Goal: Task Accomplishment & Management: Use online tool/utility

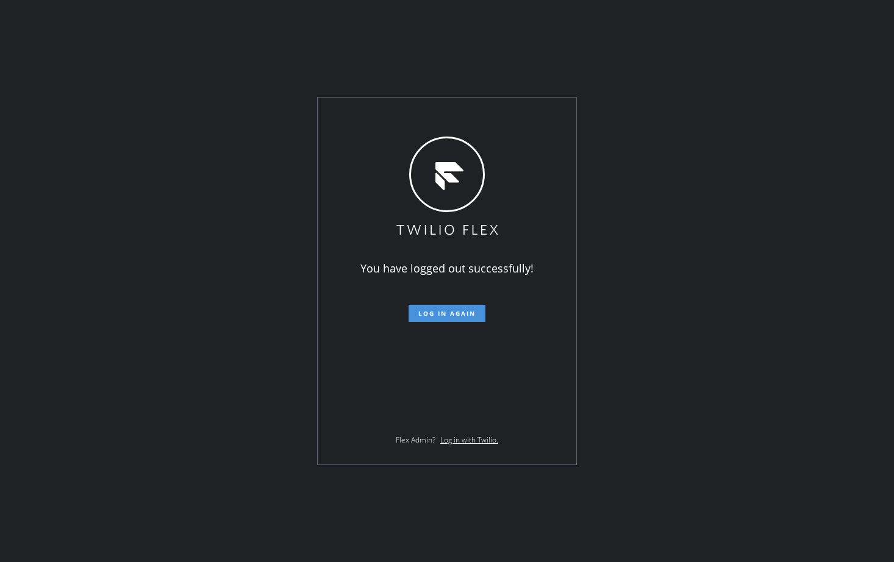
click at [450, 311] on span "Log in again" at bounding box center [446, 313] width 57 height 9
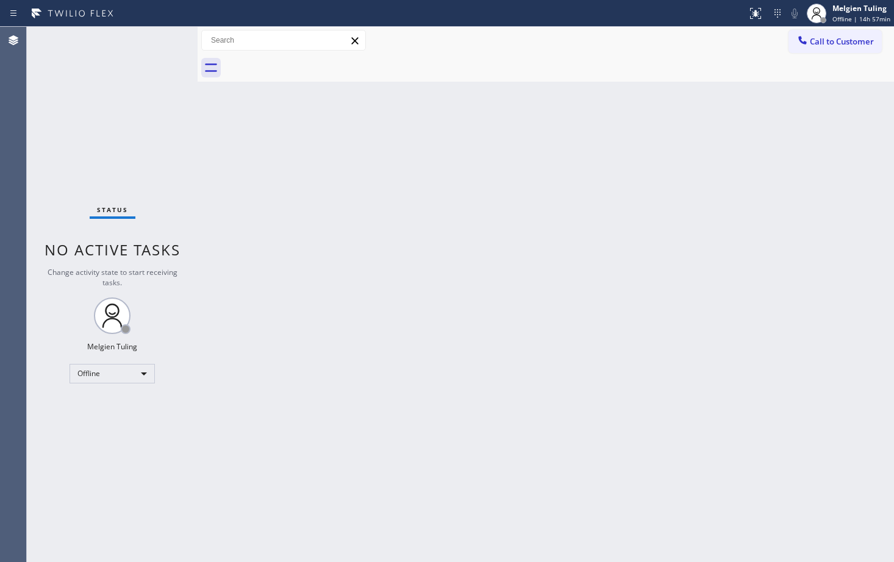
click at [458, 298] on div "Back to Dashboard Change Sender ID Customers Technicians Select a contact Outbo…" at bounding box center [546, 295] width 697 height 536
click at [307, 387] on div "Back to Dashboard Change Sender ID Customers Technicians Select a contact Outbo…" at bounding box center [546, 295] width 697 height 536
click at [143, 371] on div "Offline" at bounding box center [112, 374] width 85 height 20
click at [117, 407] on li "Available" at bounding box center [111, 406] width 83 height 15
click at [503, 315] on div "Back to Dashboard Change Sender ID Customers Technicians Select a contact Outbo…" at bounding box center [546, 295] width 697 height 536
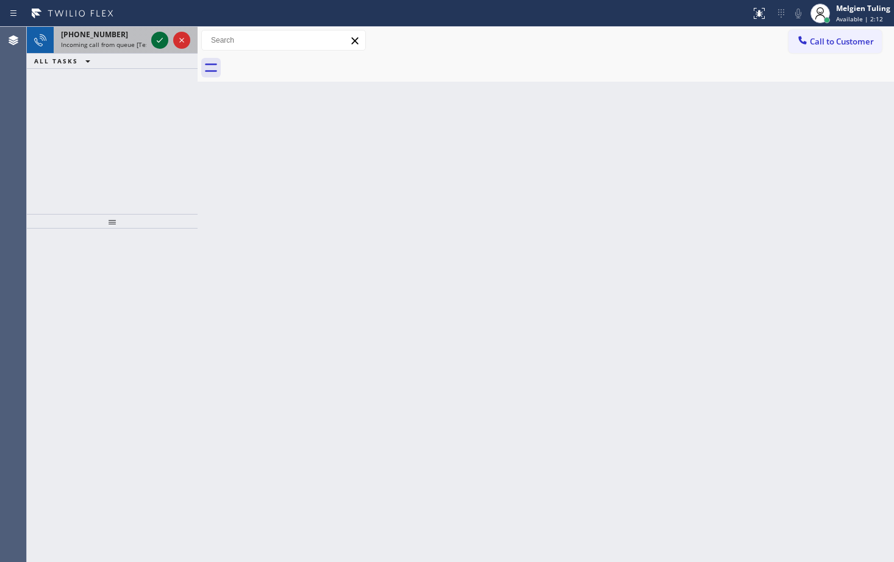
click at [167, 37] on icon at bounding box center [159, 40] width 15 height 15
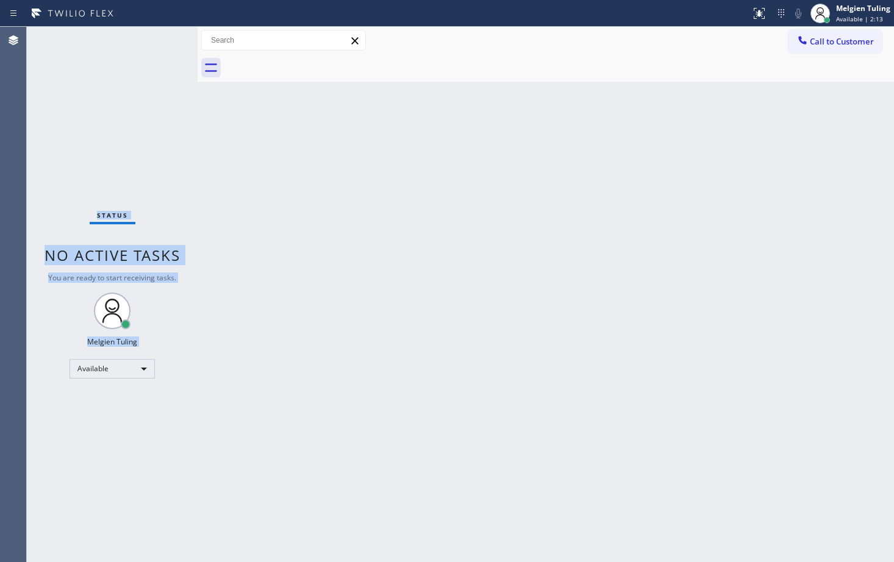
click at [165, 38] on div "Status No active tasks You are ready to start receiving tasks. Melgien Tuling A…" at bounding box center [112, 295] width 171 height 536
click at [767, 211] on div "Back to Dashboard Change Sender ID Customers Technicians Select a contact Outbo…" at bounding box center [546, 295] width 697 height 536
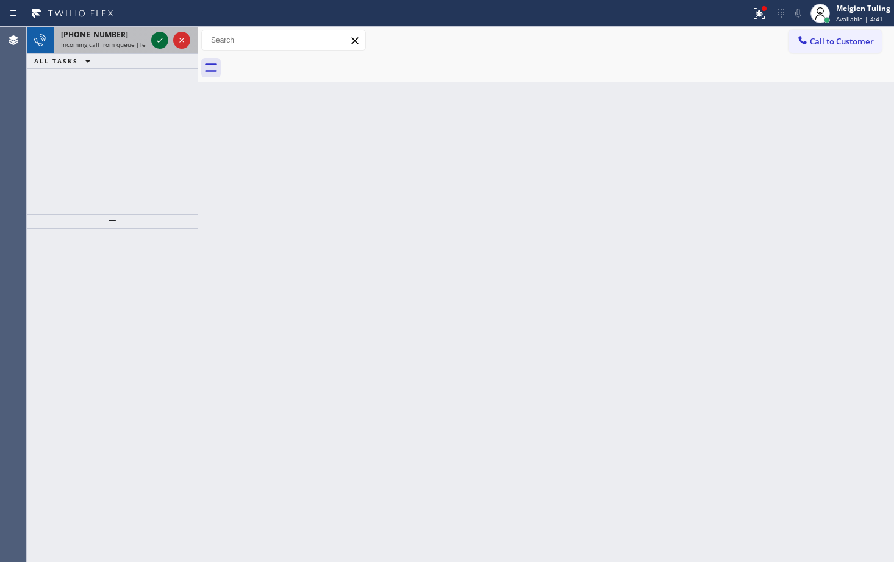
click at [157, 41] on icon at bounding box center [159, 40] width 15 height 15
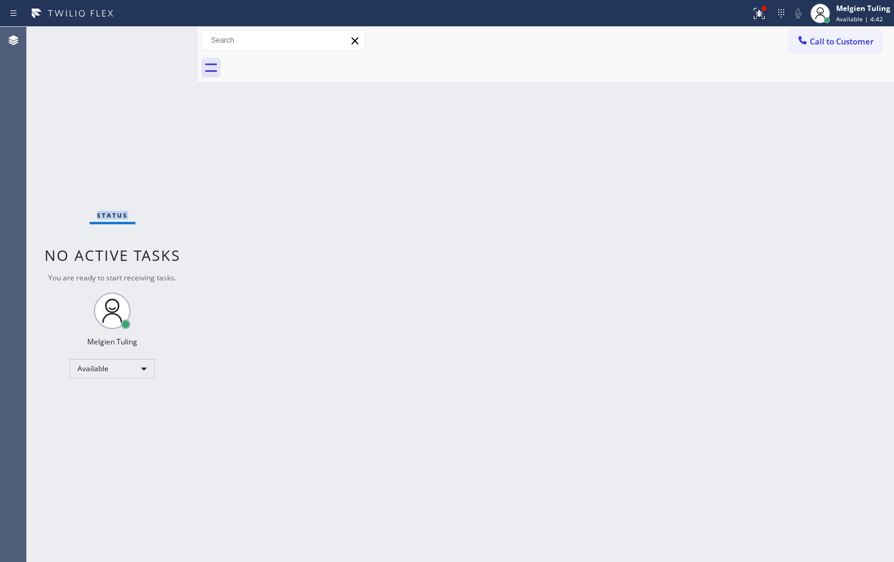
click at [157, 41] on div "Status No active tasks You are ready to start receiving tasks. Melgien Tuling A…" at bounding box center [112, 295] width 171 height 536
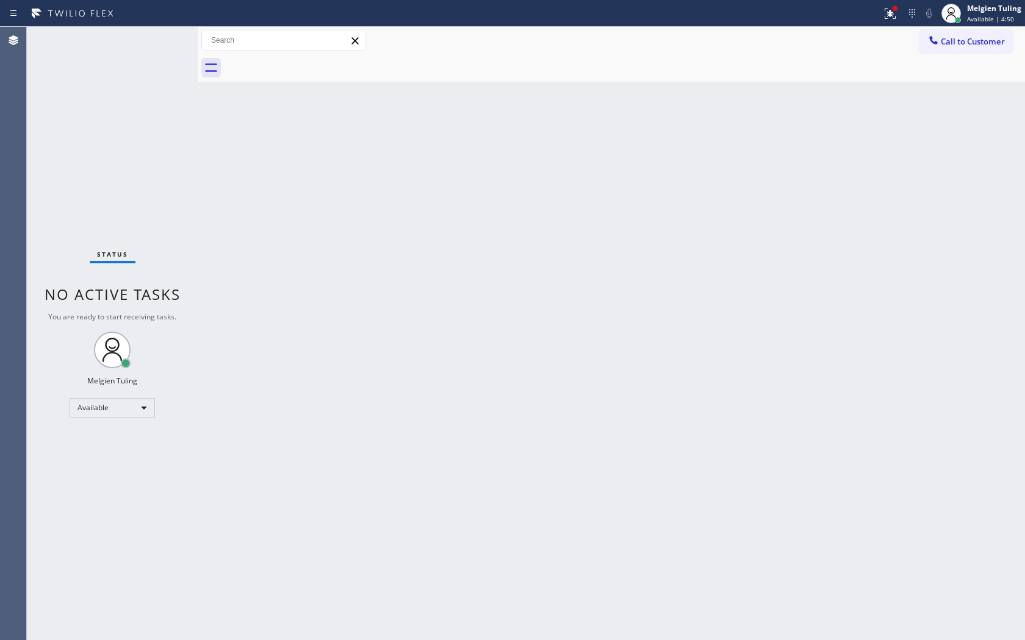
click at [492, 52] on div "Call to Customer Outbound call Location Search location Your caller id phone nu…" at bounding box center [611, 40] width 827 height 27
click at [832, 170] on div "Back to Dashboard Change Sender ID Customers Technicians Select a contact Outbo…" at bounding box center [611, 334] width 827 height 614
click at [888, 9] on icon at bounding box center [890, 13] width 15 height 15
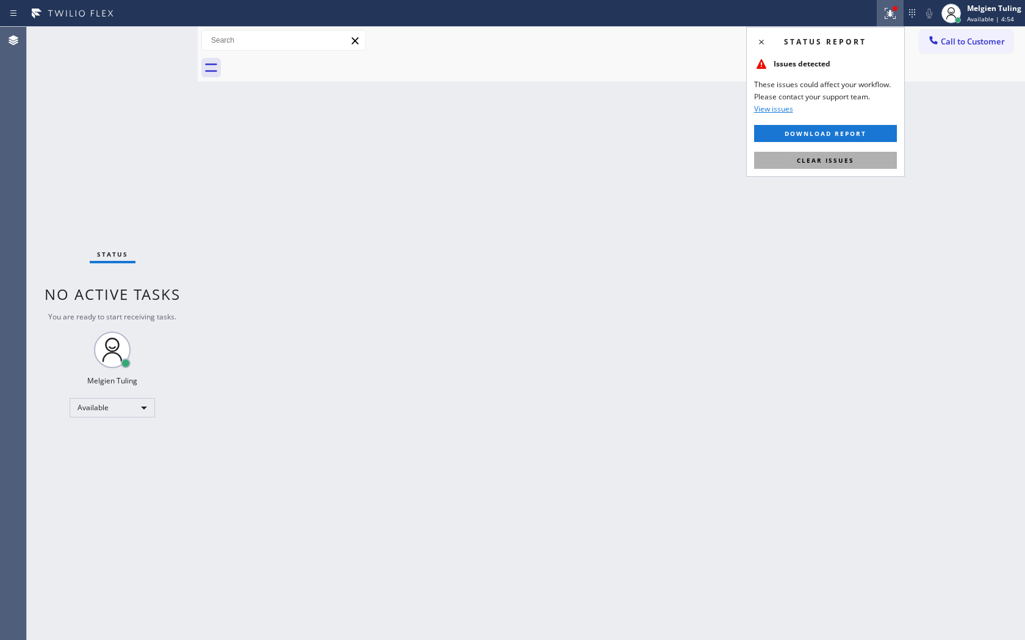
click at [809, 159] on span "Clear issues" at bounding box center [825, 160] width 57 height 9
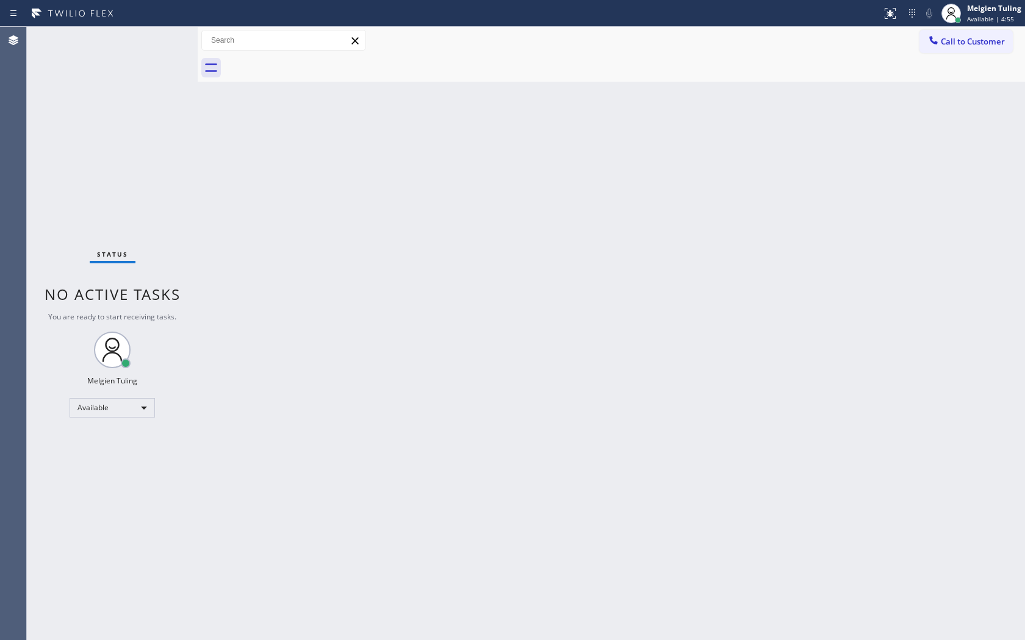
click at [894, 163] on div "Back to Dashboard Change Sender ID Customers Technicians Select a contact Outbo…" at bounding box center [611, 334] width 827 height 614
drag, startPoint x: 1024, startPoint y: 166, endPoint x: 694, endPoint y: 134, distance: 331.5
click at [894, 164] on div "Back to Dashboard Change Sender ID Customers Technicians Select a contact Outbo…" at bounding box center [611, 334] width 827 height 614
click at [390, 127] on div "Back to Dashboard Change Sender ID Customers Technicians Select a contact Outbo…" at bounding box center [611, 334] width 827 height 614
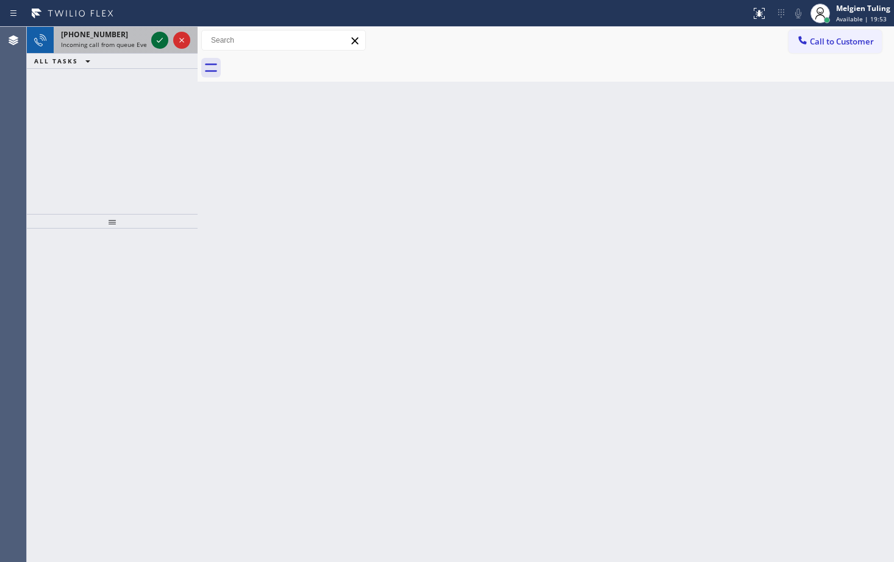
click at [162, 39] on icon at bounding box center [159, 40] width 15 height 15
click at [163, 42] on icon at bounding box center [159, 40] width 15 height 15
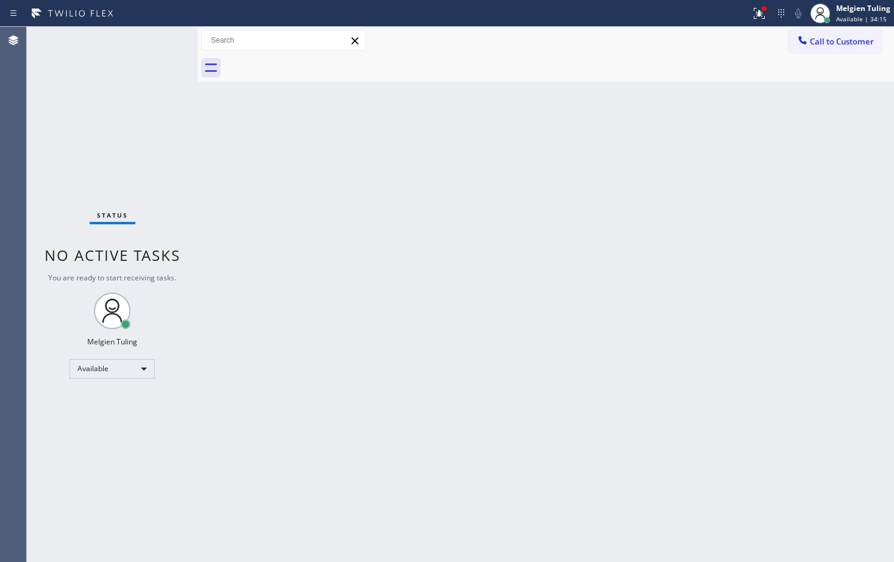
click at [163, 27] on div "Status No active tasks You are ready to start receiving tasks. Melgien Tuling A…" at bounding box center [112, 295] width 171 height 536
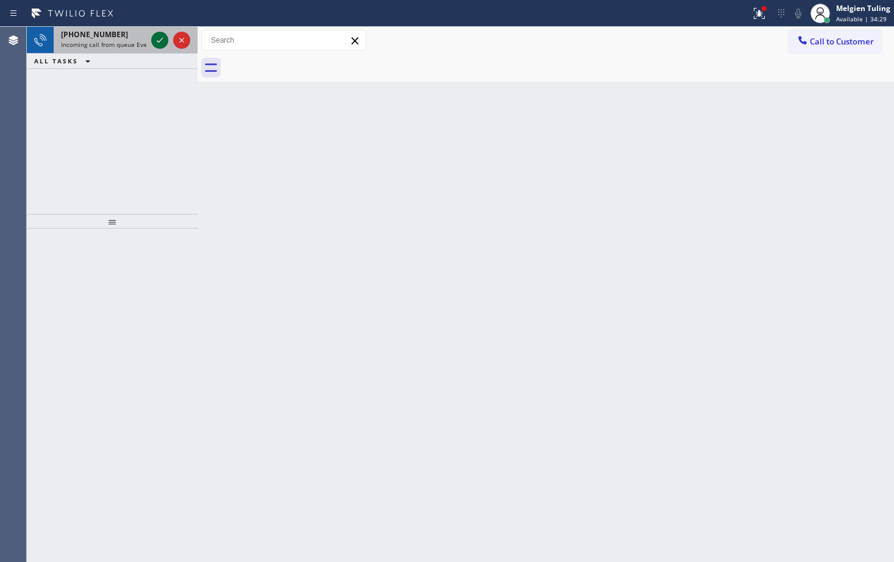
click at [163, 43] on icon at bounding box center [159, 40] width 15 height 15
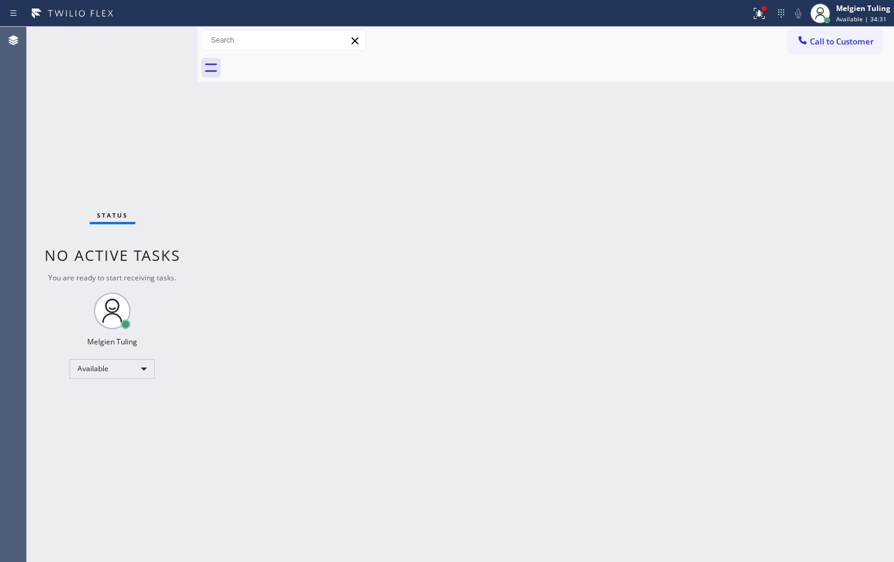
click at [228, 182] on div "Back to Dashboard Change Sender ID Customers Technicians Select a contact Outbo…" at bounding box center [546, 295] width 697 height 536
click at [159, 40] on div "Status No active tasks You are ready to start receiving tasks. Melgien Tuling A…" at bounding box center [112, 295] width 171 height 536
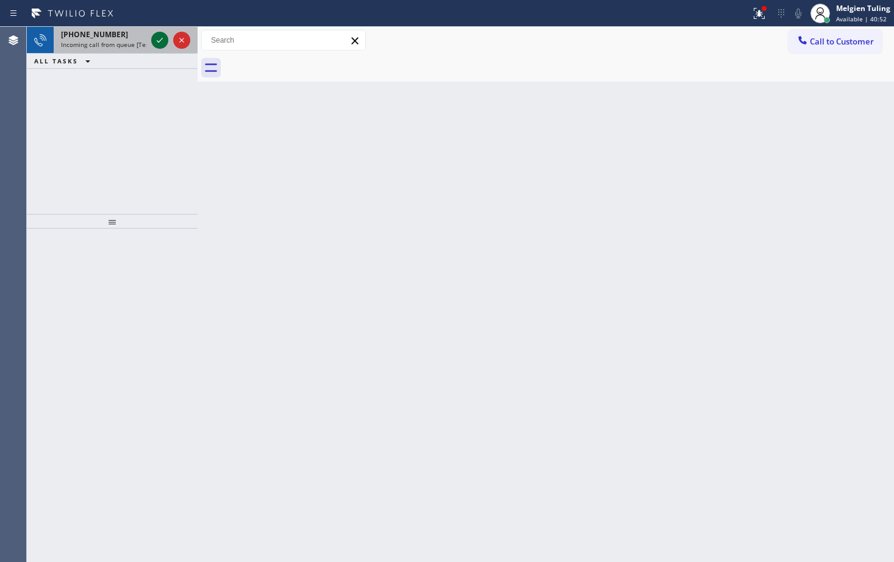
click at [164, 41] on icon at bounding box center [159, 40] width 15 height 15
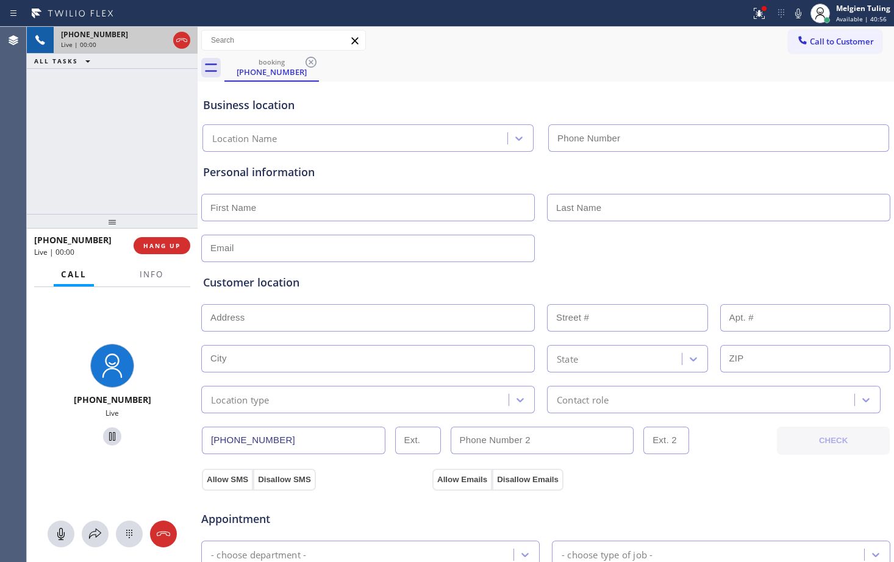
type input "[PHONE_NUMBER]"
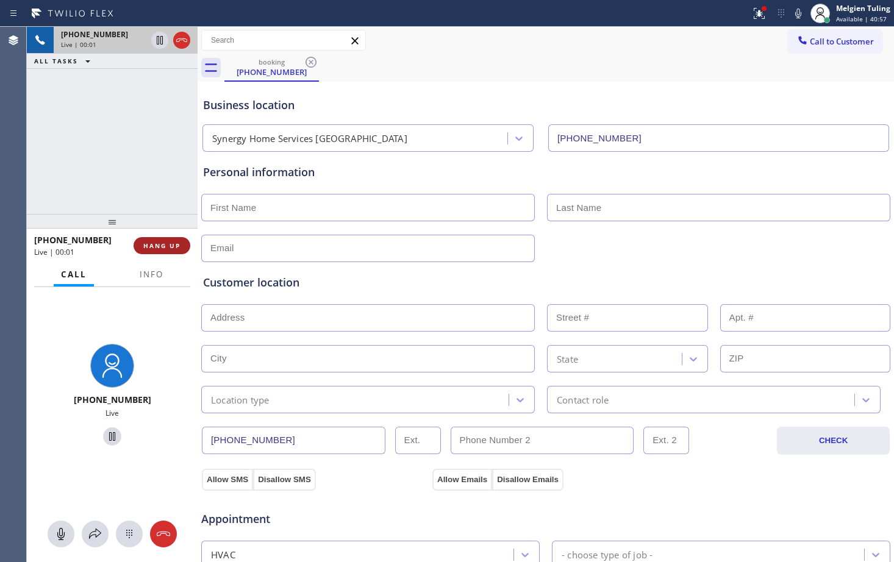
click at [165, 246] on span "HANG UP" at bounding box center [161, 246] width 37 height 9
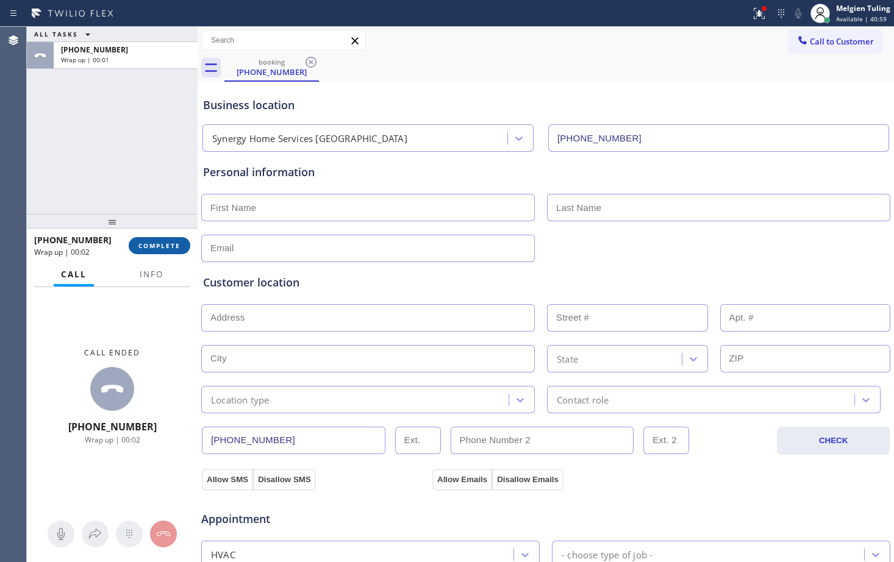
click at [170, 249] on span "COMPLETE" at bounding box center [159, 246] width 42 height 9
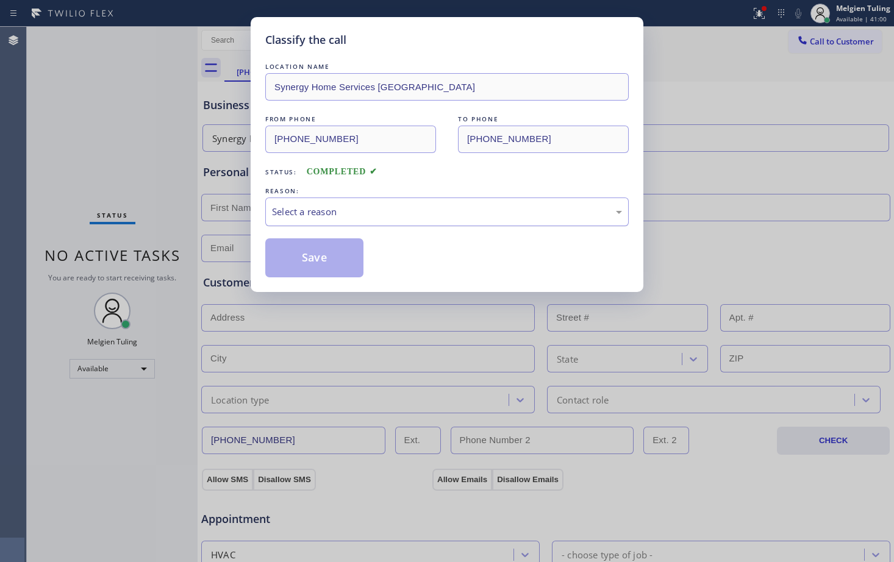
click at [286, 212] on div "Select a reason" at bounding box center [447, 212] width 350 height 14
click at [309, 254] on button "Save" at bounding box center [314, 257] width 98 height 39
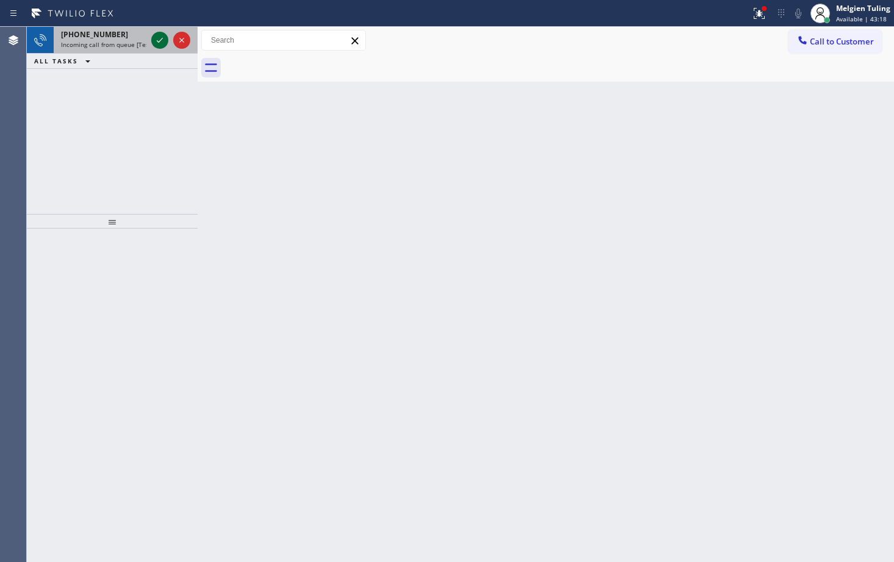
click at [159, 31] on div at bounding box center [171, 40] width 44 height 27
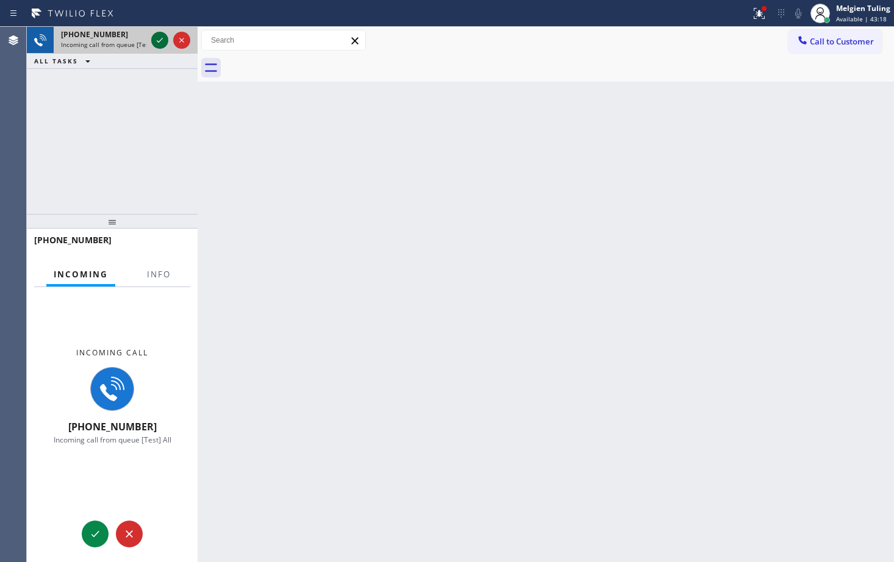
click at [158, 42] on icon at bounding box center [160, 40] width 6 height 5
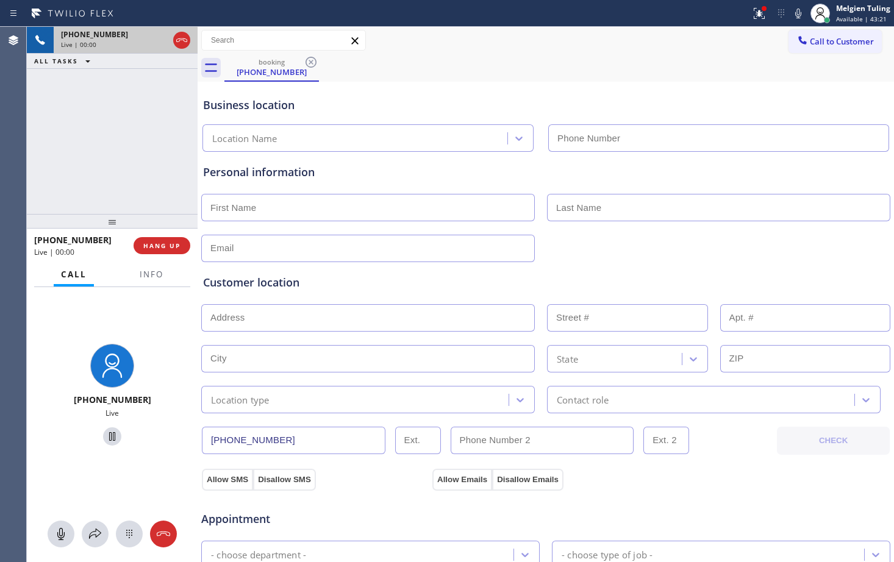
type input "[PHONE_NUMBER]"
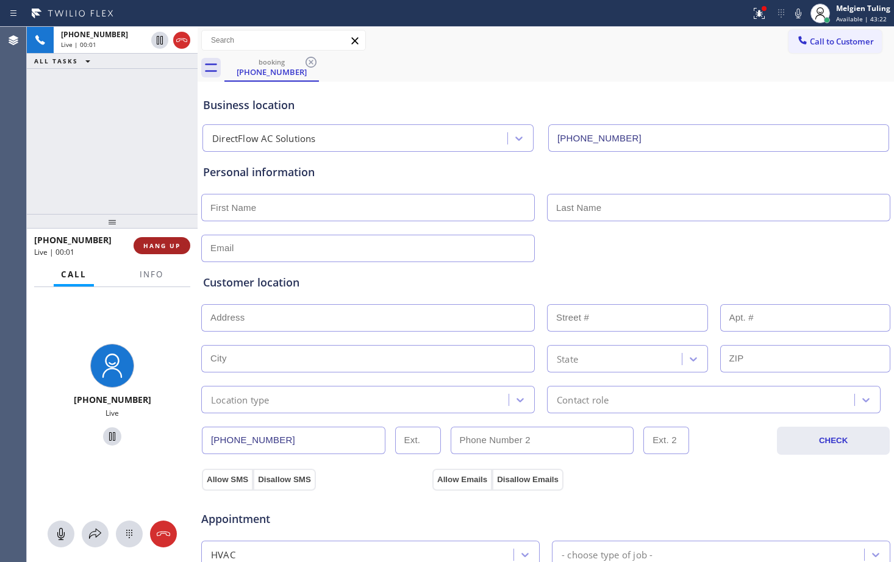
click at [165, 250] on span "HANG UP" at bounding box center [161, 246] width 37 height 9
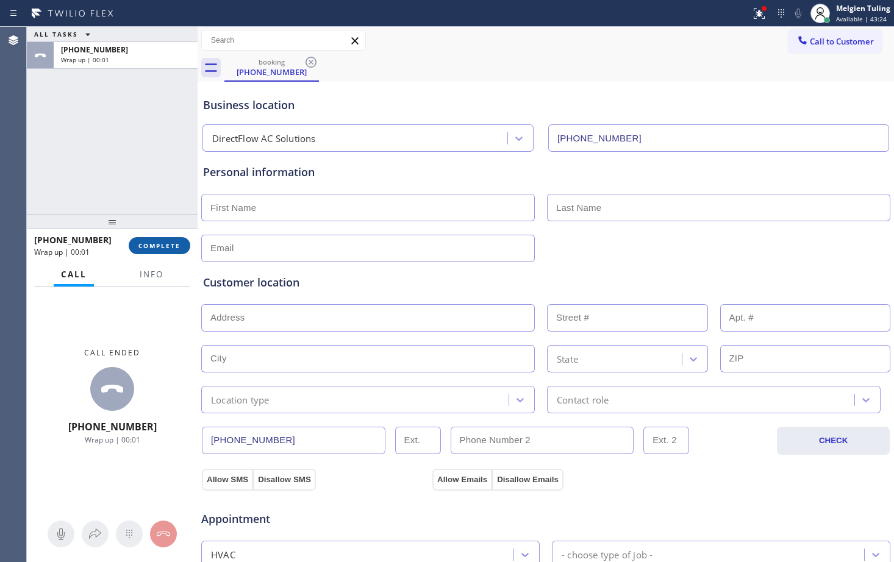
click at [150, 241] on button "COMPLETE" at bounding box center [160, 245] width 62 height 17
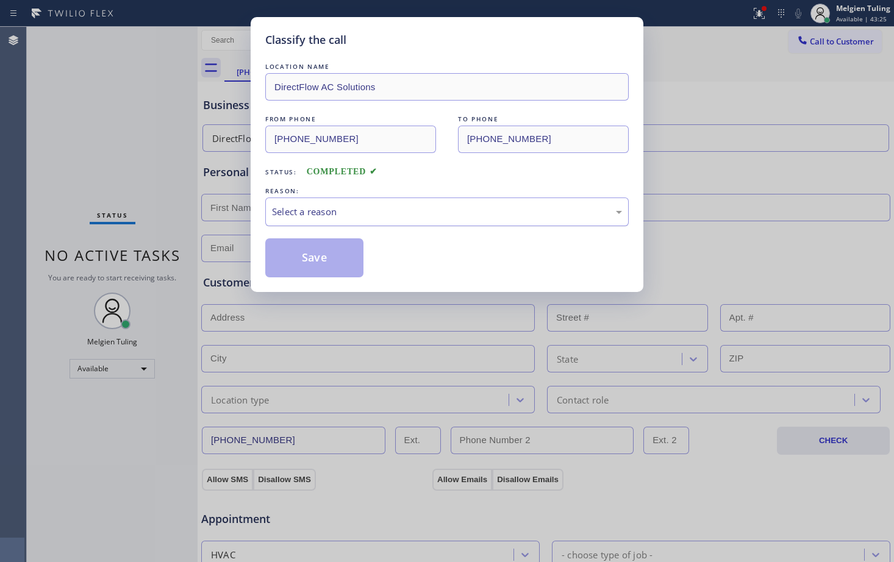
click at [327, 204] on div "Select a reason" at bounding box center [447, 212] width 364 height 29
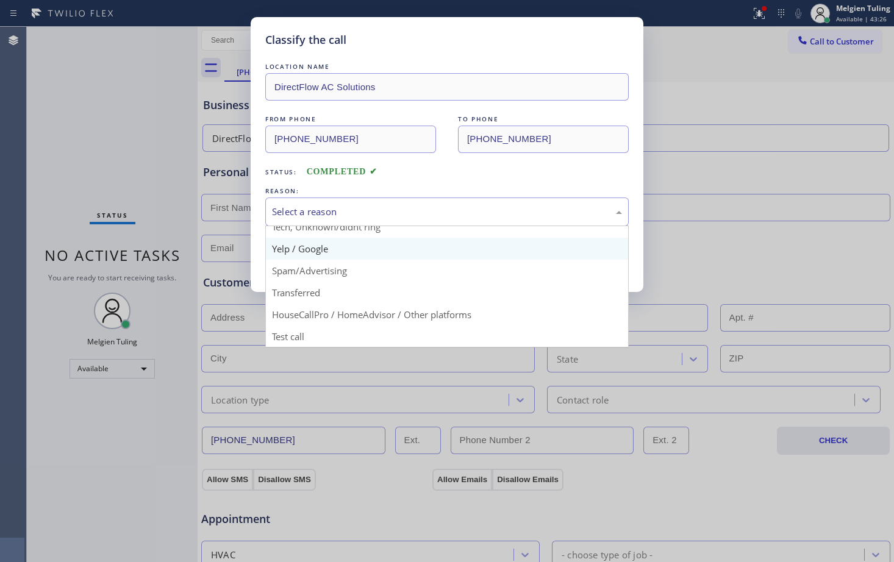
scroll to position [77, 0]
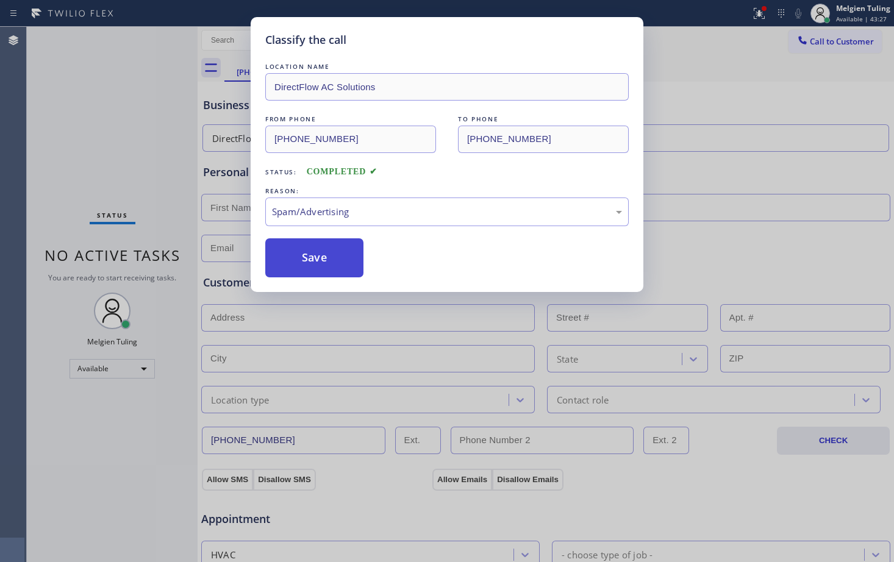
click at [298, 250] on button "Save" at bounding box center [314, 257] width 98 height 39
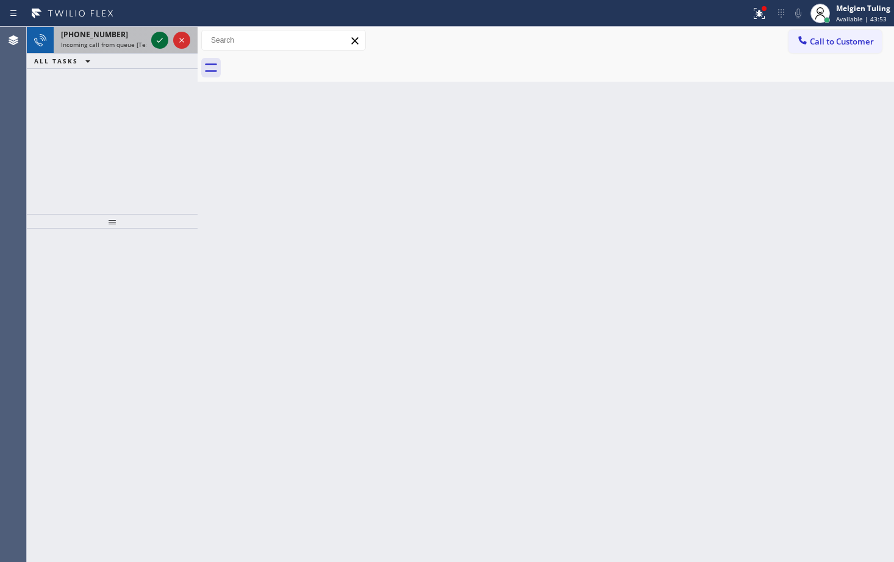
click at [162, 45] on icon at bounding box center [159, 40] width 15 height 15
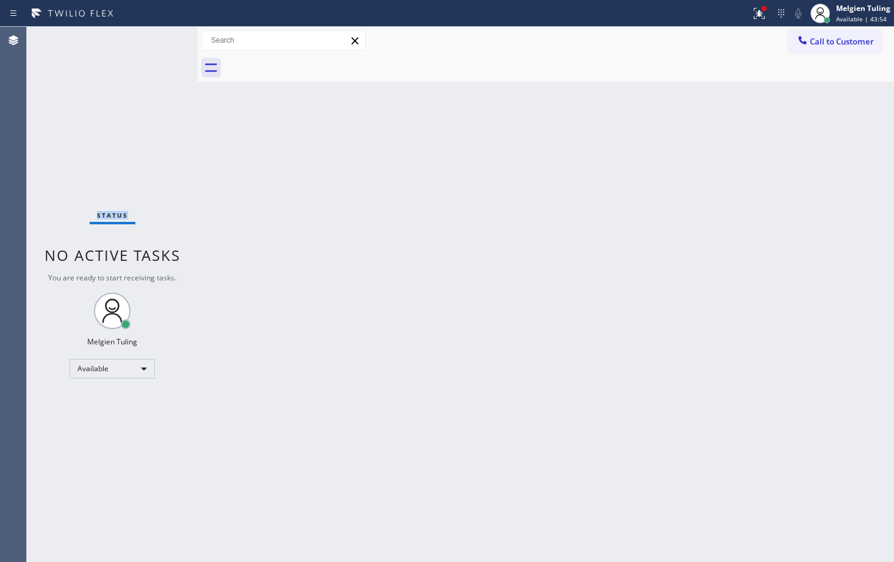
click at [162, 45] on div "Status No active tasks You are ready to start receiving tasks. Melgien Tuling A…" at bounding box center [112, 295] width 171 height 536
click at [281, 174] on div "Back to Dashboard Change Sender ID Customers Technicians Select a contact Outbo…" at bounding box center [546, 295] width 697 height 536
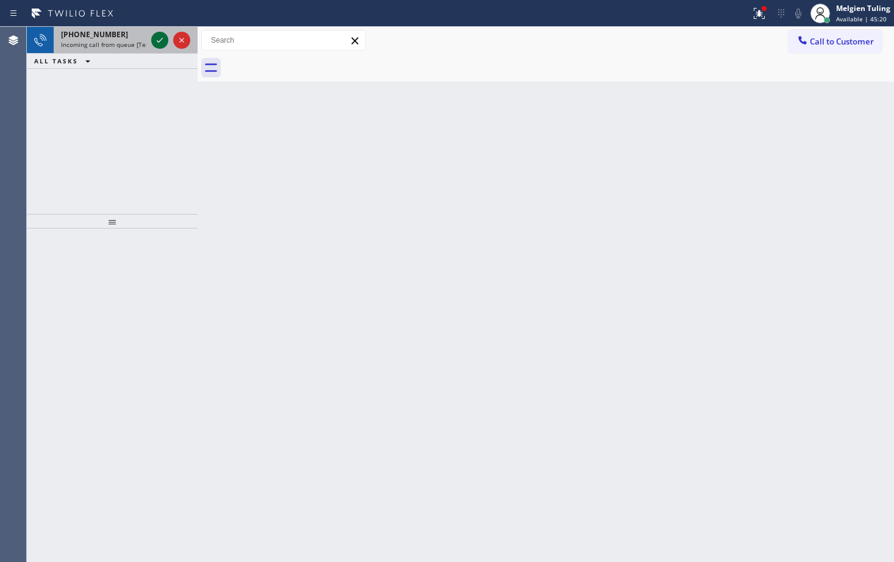
click at [162, 47] on icon at bounding box center [159, 40] width 15 height 15
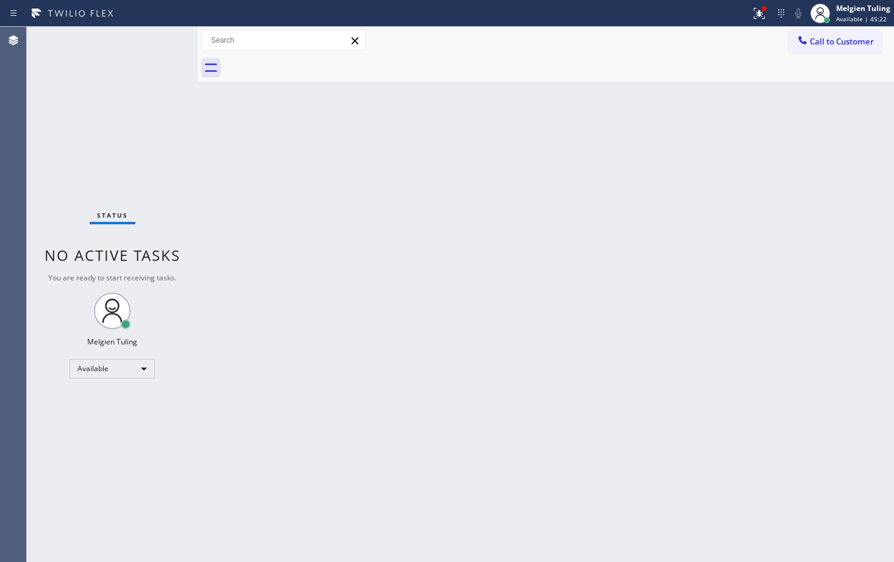
click at [162, 47] on div "Status No active tasks You are ready to start receiving tasks. Melgien Tuling A…" at bounding box center [112, 295] width 171 height 536
drag, startPoint x: 407, startPoint y: 339, endPoint x: 407, endPoint y: 346, distance: 7.9
click at [407, 341] on div "Back to Dashboard Change Sender ID Customers Technicians Select a contact Outbo…" at bounding box center [546, 295] width 697 height 536
click at [153, 45] on div "Status No active tasks You are ready to start receiving tasks. Melgien Tuling A…" at bounding box center [112, 295] width 171 height 536
click at [760, 16] on icon at bounding box center [759, 13] width 15 height 15
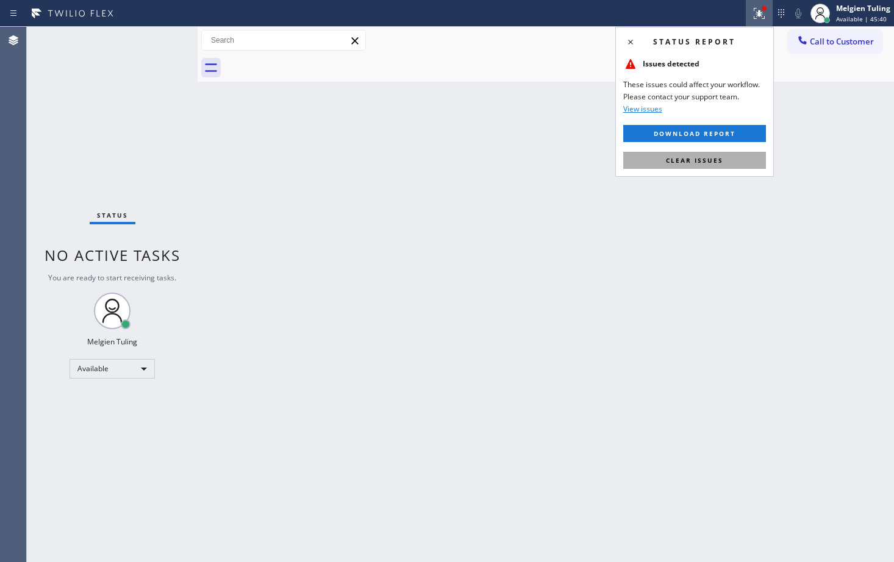
click at [687, 165] on button "Clear issues" at bounding box center [694, 160] width 143 height 17
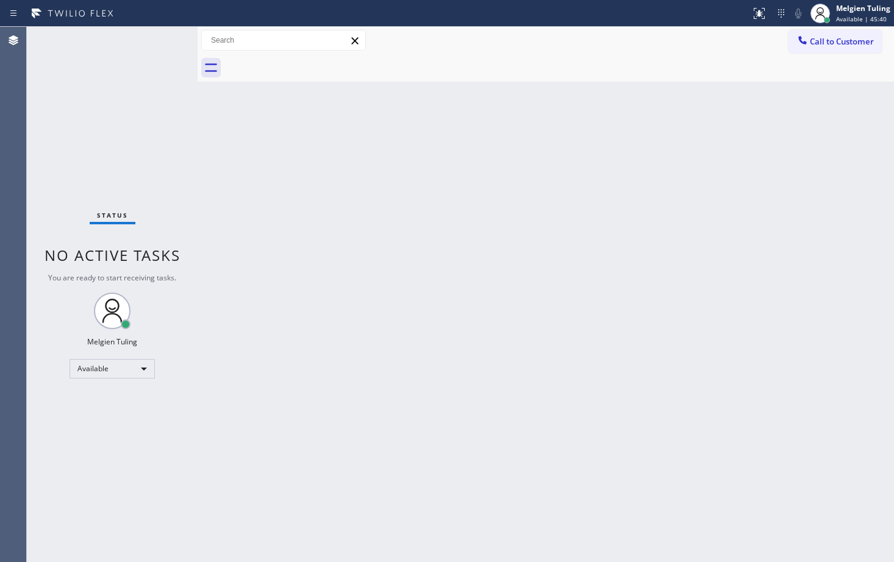
click at [683, 173] on div "Back to Dashboard Change Sender ID Customers Technicians Select a contact Outbo…" at bounding box center [546, 295] width 697 height 536
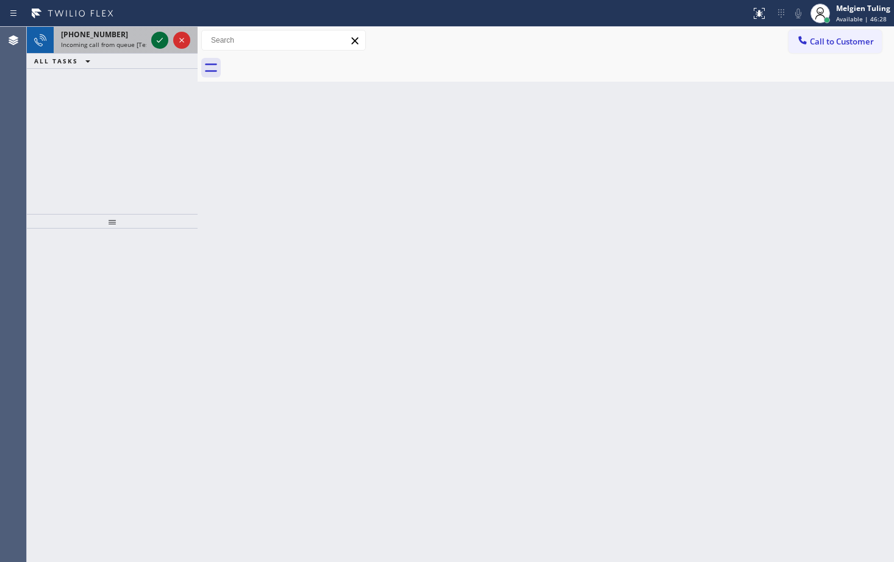
click at [159, 40] on icon at bounding box center [159, 40] width 15 height 15
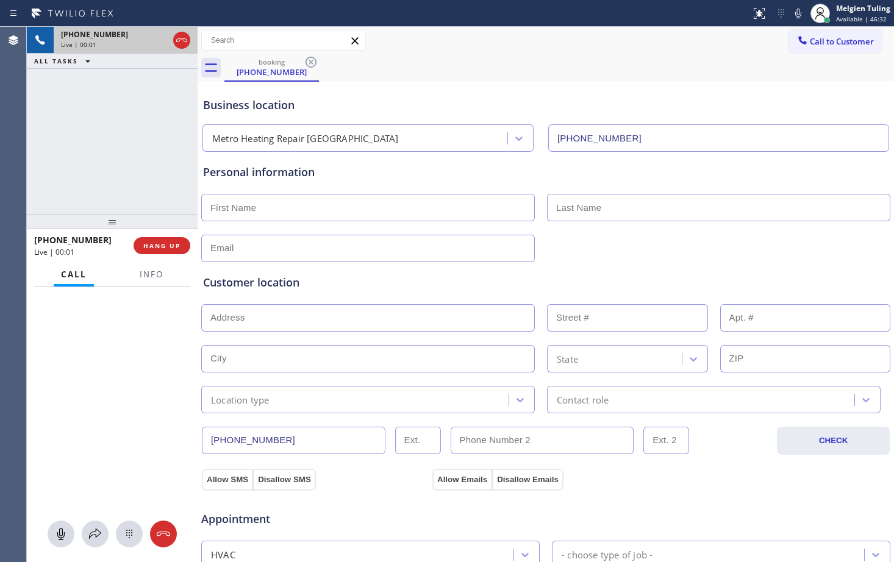
type input "[PHONE_NUMBER]"
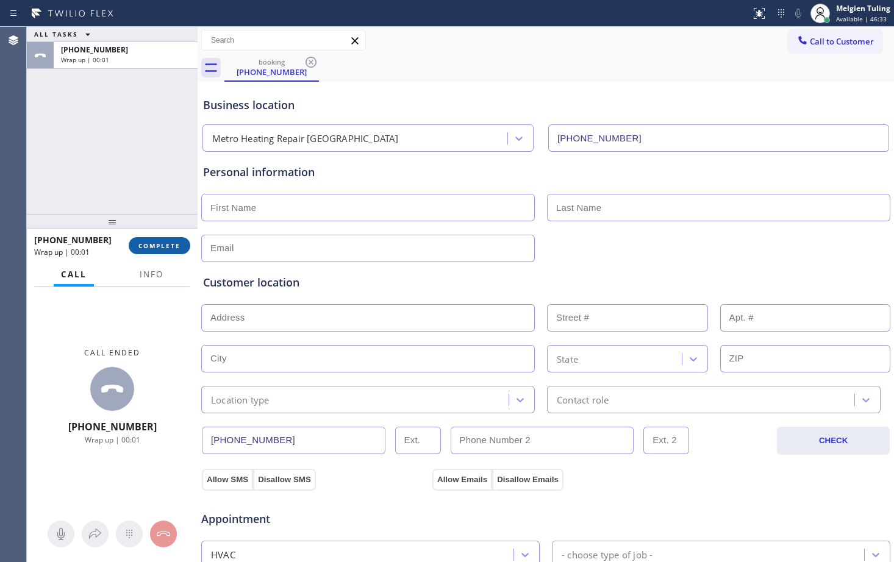
click at [151, 245] on span "COMPLETE" at bounding box center [159, 246] width 42 height 9
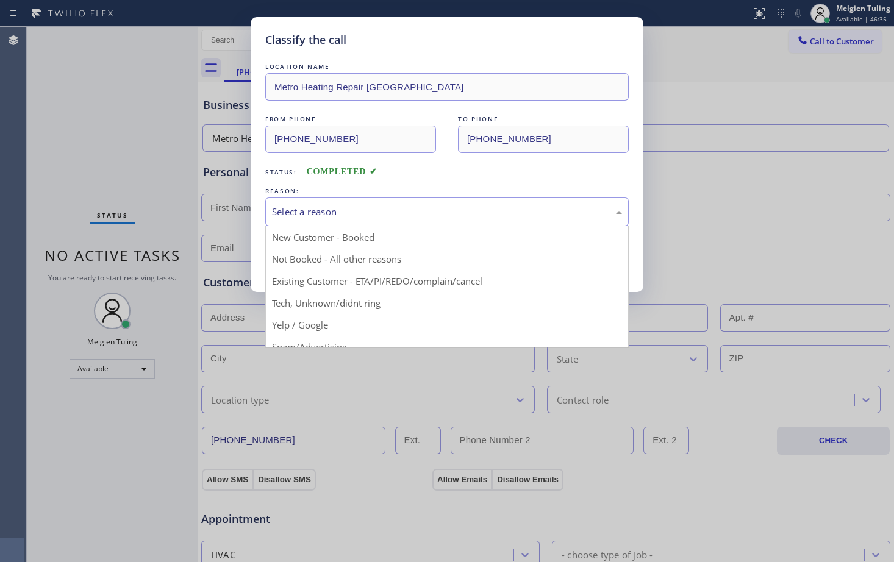
click at [282, 205] on div "Select a reason" at bounding box center [447, 212] width 350 height 14
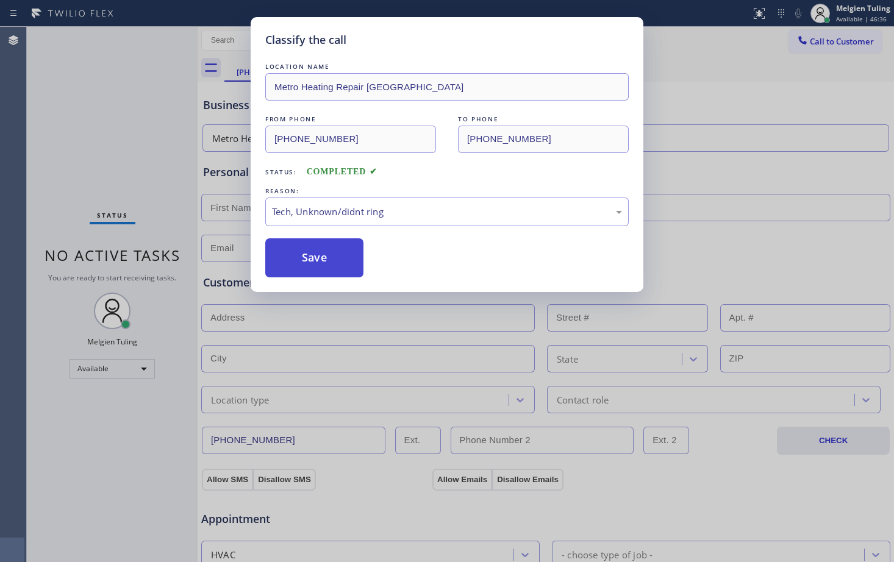
click at [298, 263] on button "Save" at bounding box center [314, 257] width 98 height 39
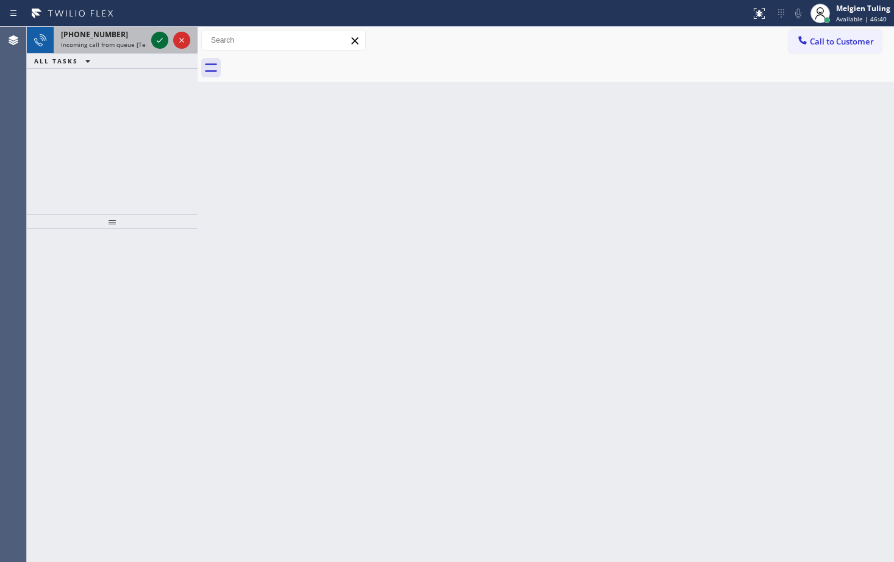
click at [155, 35] on icon at bounding box center [159, 40] width 15 height 15
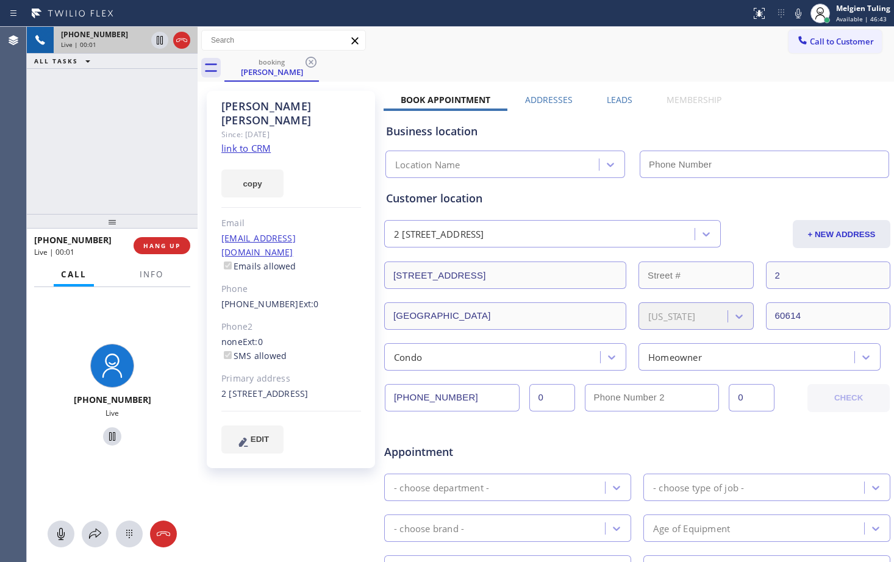
type input "[PHONE_NUMBER]"
click at [256, 142] on link "link to CRM" at bounding box center [245, 148] width 49 height 12
click at [600, 61] on div "booking [PERSON_NAME]" at bounding box center [559, 67] width 670 height 27
click at [797, 16] on icon at bounding box center [798, 13] width 15 height 15
click at [162, 41] on icon at bounding box center [160, 40] width 6 height 9
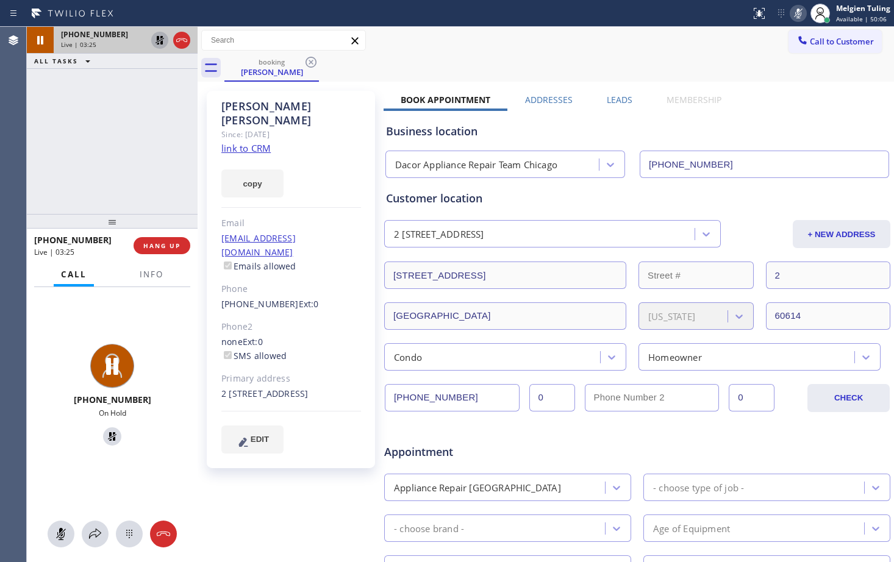
click at [339, 173] on div "copy" at bounding box center [291, 177] width 140 height 42
click at [796, 12] on icon at bounding box center [798, 13] width 15 height 15
click at [158, 39] on icon at bounding box center [160, 40] width 9 height 9
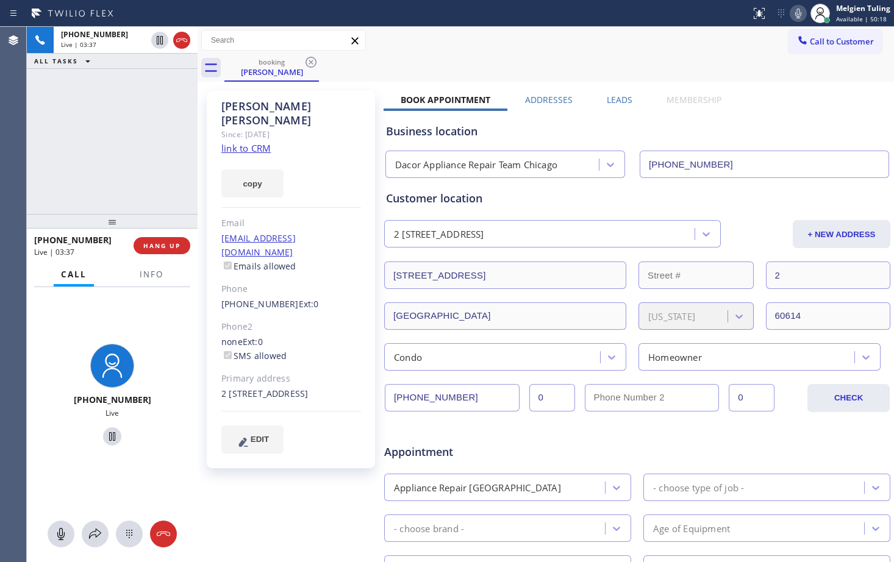
drag, startPoint x: 323, startPoint y: 140, endPoint x: 597, endPoint y: 121, distance: 273.9
click at [597, 121] on div "Business location Dacor Appliance Repair Team [GEOGRAPHIC_DATA] [PHONE_NUMBER]" at bounding box center [637, 144] width 507 height 67
click at [369, 226] on div "[PERSON_NAME] Since: [DATE] link to CRM copy Email [EMAIL_ADDRESS][DOMAIN_NAME]…" at bounding box center [291, 280] width 168 height 378
click at [799, 13] on icon at bounding box center [798, 13] width 15 height 15
click at [162, 43] on icon at bounding box center [160, 40] width 6 height 9
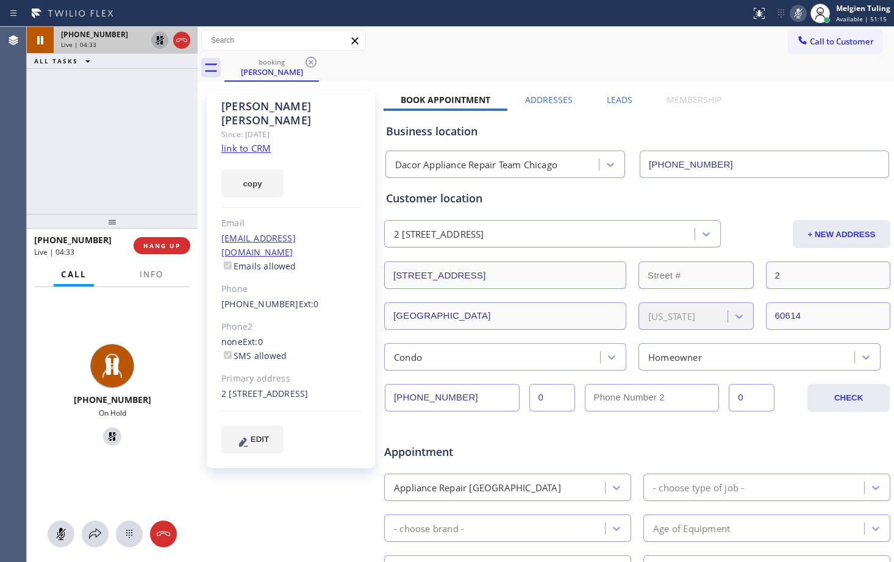
click at [403, 38] on div "Call to Customer Outbound call Location Search location Your caller id phone nu…" at bounding box center [546, 40] width 697 height 21
click at [801, 15] on icon at bounding box center [798, 13] width 15 height 15
click at [160, 41] on icon at bounding box center [159, 40] width 15 height 15
click at [327, 132] on div "[PERSON_NAME] Since: [DATE] link to CRM copy Email [EMAIL_ADDRESS][DOMAIN_NAME]…" at bounding box center [291, 280] width 168 height 378
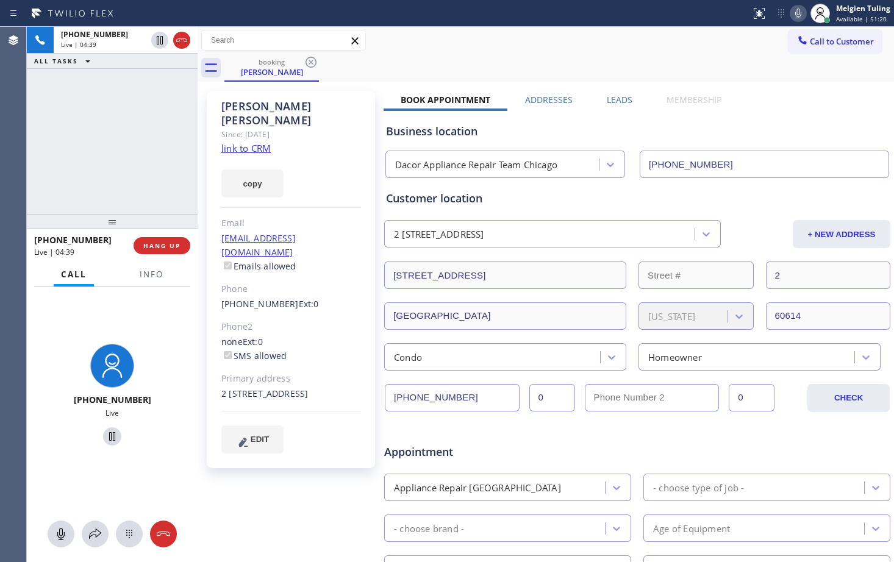
click at [348, 163] on div "copy" at bounding box center [291, 177] width 140 height 42
click at [368, 285] on div "[PERSON_NAME] Since: [DATE] link to CRM copy Email [EMAIL_ADDRESS][DOMAIN_NAME]…" at bounding box center [291, 280] width 168 height 378
click at [362, 410] on div "[PERSON_NAME] Since: [DATE] link to CRM copy Email [EMAIL_ADDRESS][DOMAIN_NAME]…" at bounding box center [291, 280] width 168 height 378
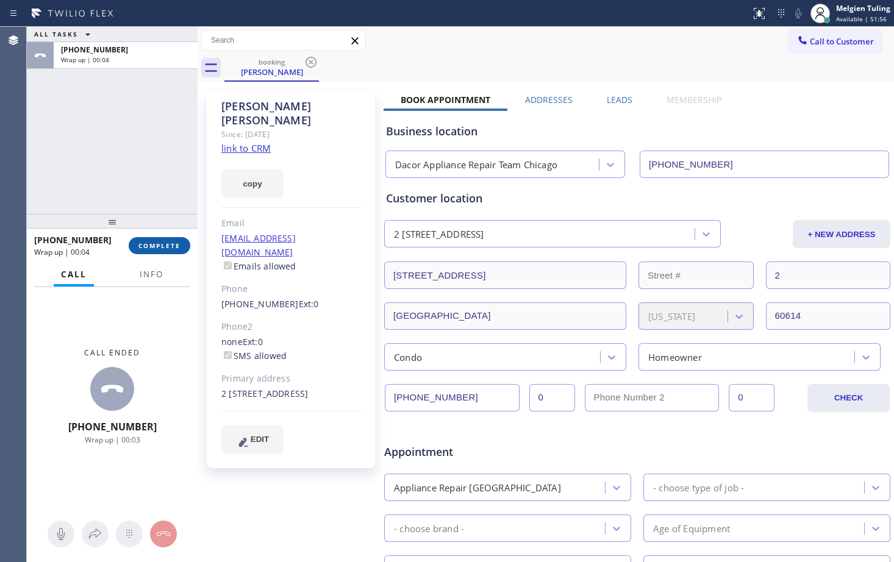
click at [163, 247] on span "COMPLETE" at bounding box center [159, 246] width 42 height 9
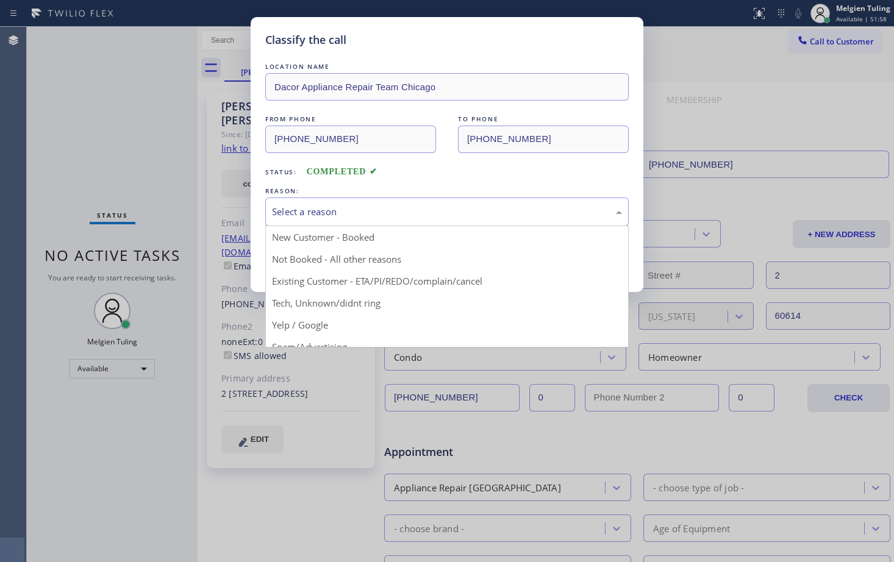
click at [382, 209] on div "Select a reason" at bounding box center [447, 212] width 350 height 14
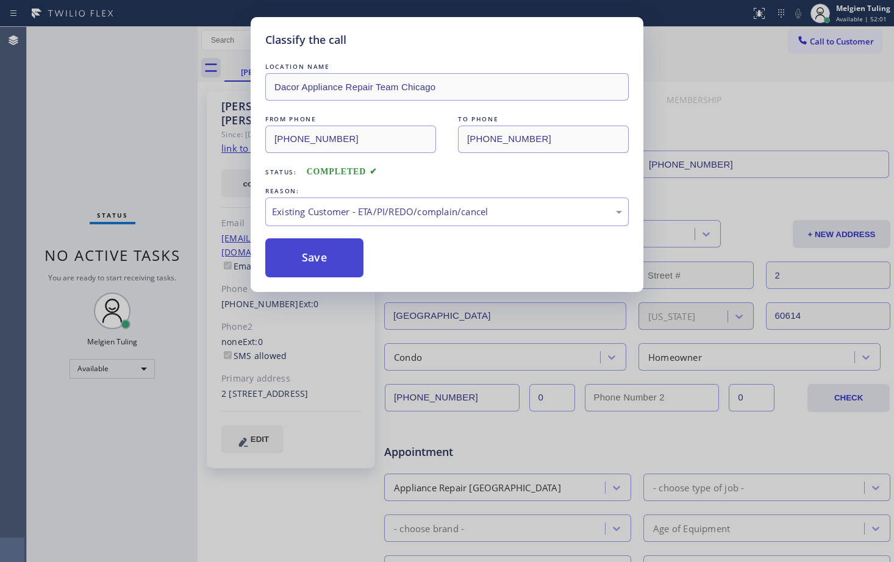
click at [313, 264] on button "Save" at bounding box center [314, 257] width 98 height 39
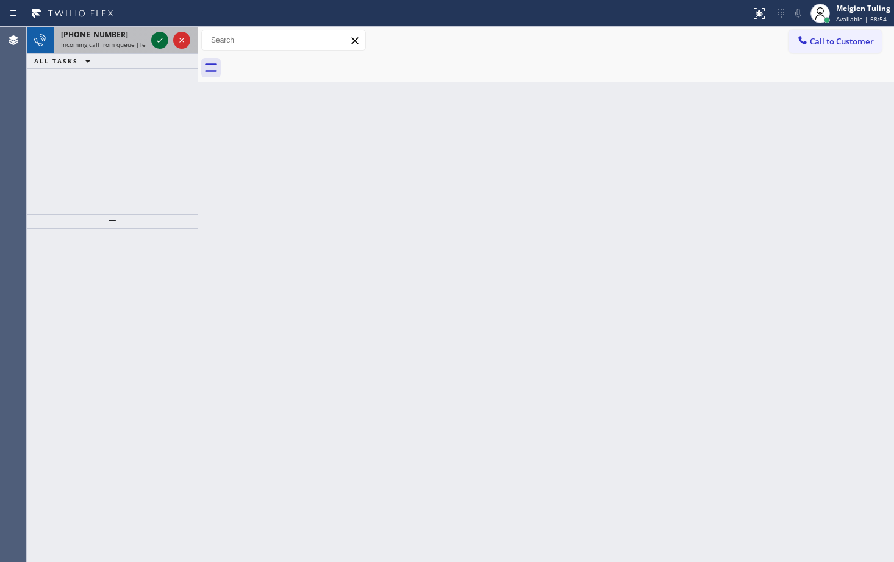
click at [163, 37] on icon at bounding box center [159, 40] width 15 height 15
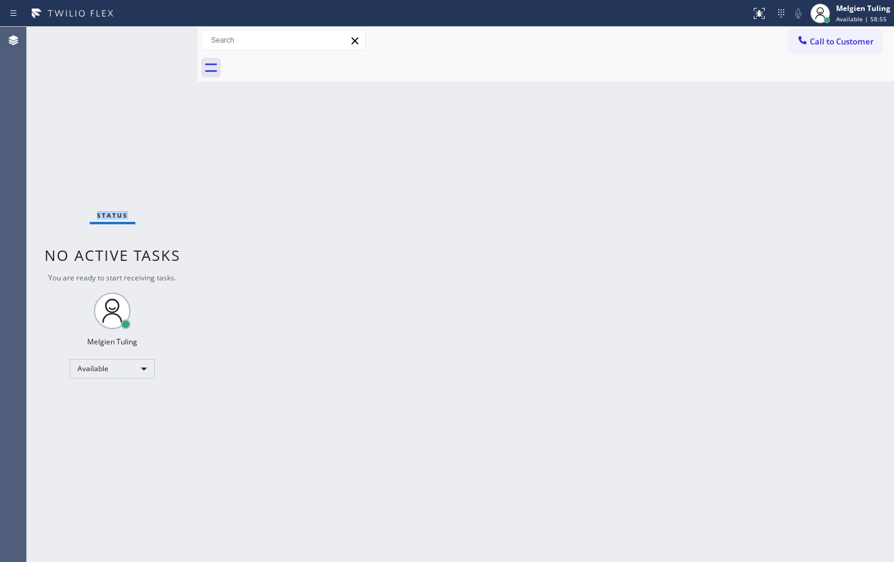
click at [163, 37] on div "Status No active tasks You are ready to start receiving tasks. Melgien Tuling A…" at bounding box center [112, 295] width 171 height 536
click at [763, 13] on icon at bounding box center [759, 12] width 7 height 4
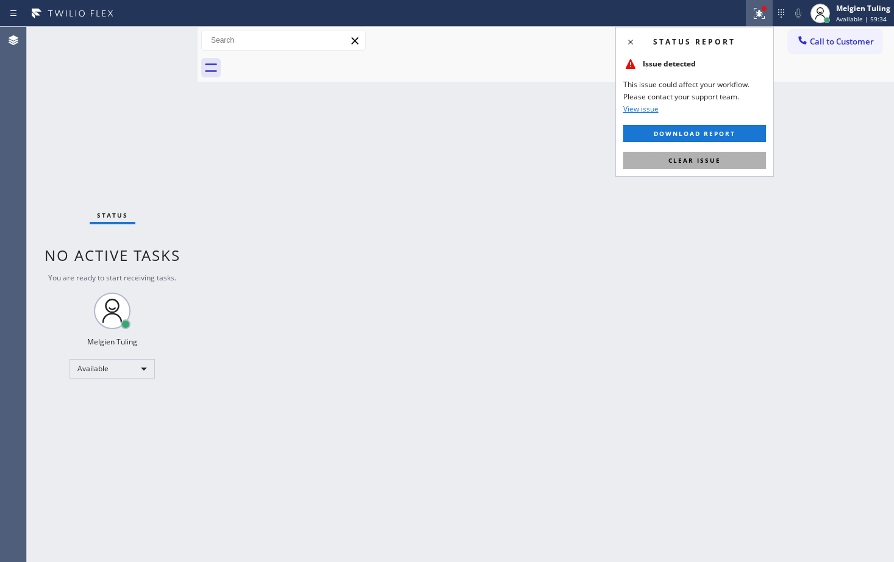
click at [683, 163] on span "Clear issue" at bounding box center [695, 160] width 52 height 9
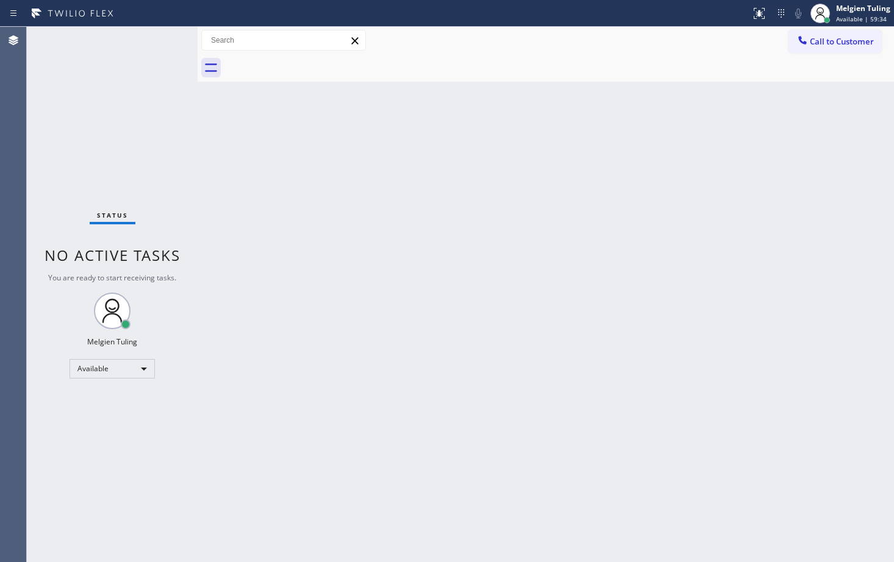
click at [687, 161] on div "Back to Dashboard Change Sender ID Customers Technicians Select a contact Outbo…" at bounding box center [546, 295] width 697 height 536
click at [161, 38] on div "Status No active tasks You are ready to start receiving tasks. Melgien Tuling A…" at bounding box center [112, 295] width 171 height 536
click at [159, 37] on div "Status No active tasks You are ready to start receiving tasks. Melgien Tuling A…" at bounding box center [112, 295] width 171 height 536
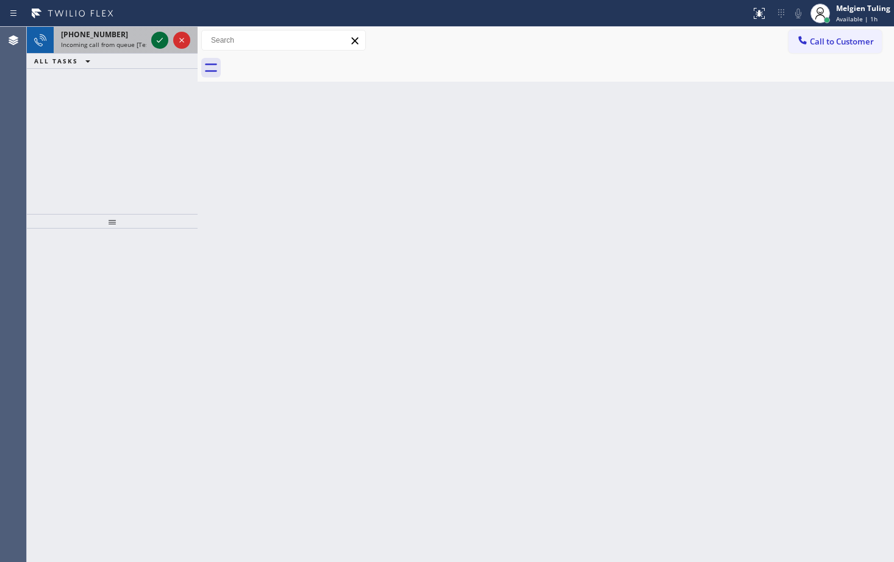
click at [160, 38] on icon at bounding box center [159, 40] width 15 height 15
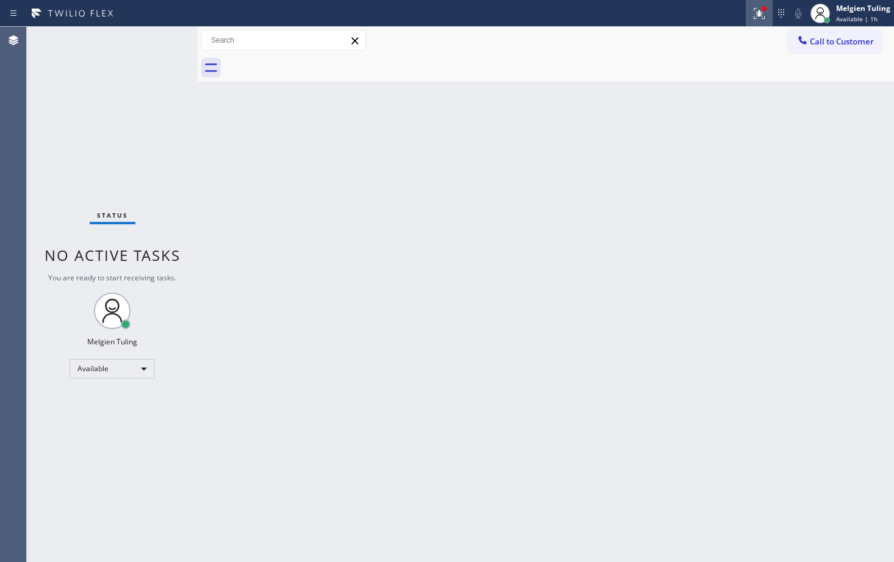
click at [757, 11] on icon at bounding box center [759, 13] width 15 height 15
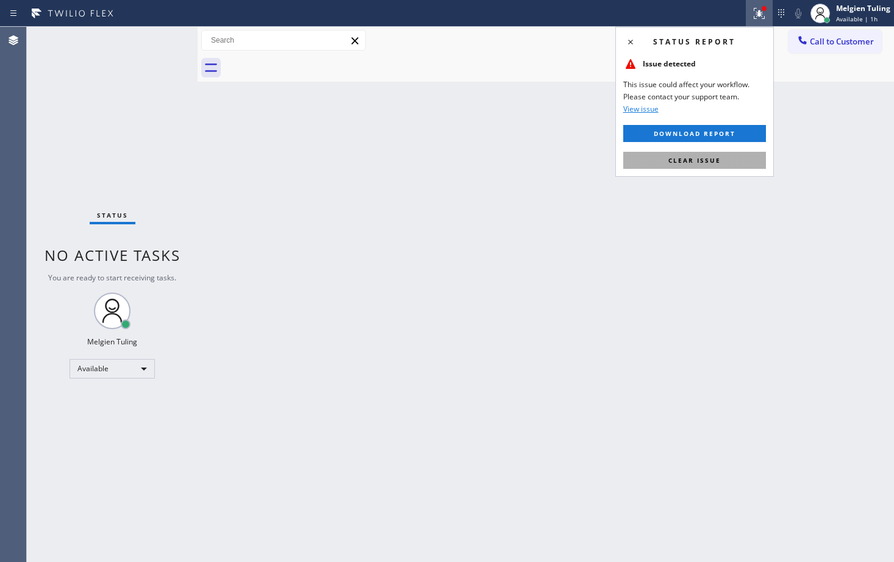
click at [665, 156] on button "Clear issue" at bounding box center [694, 160] width 143 height 17
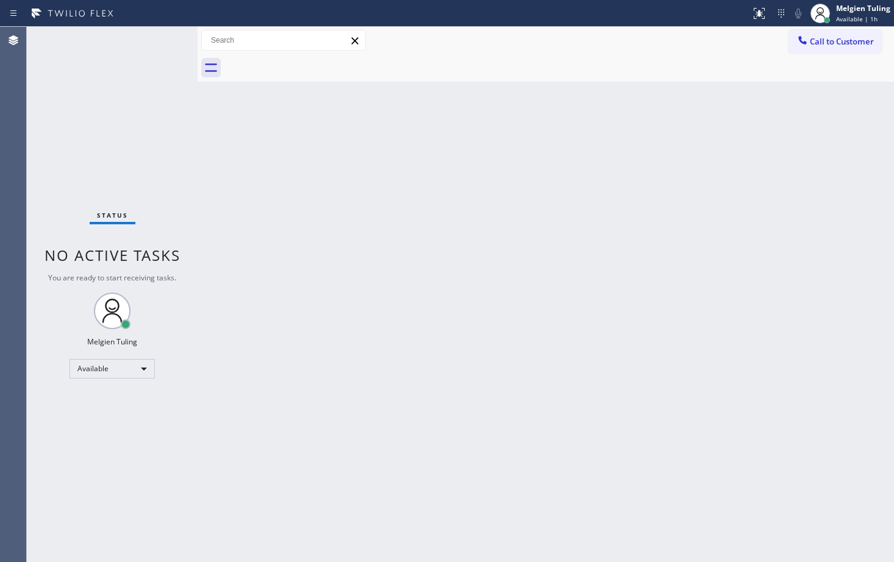
click at [686, 138] on div "Back to Dashboard Change Sender ID Customers Technicians Select a contact Outbo…" at bounding box center [546, 295] width 697 height 536
click at [162, 39] on div "Status No active tasks You are ready to start receiving tasks. Melgien Tuling A…" at bounding box center [112, 295] width 171 height 536
drag, startPoint x: 143, startPoint y: 32, endPoint x: 152, endPoint y: 43, distance: 13.8
click at [151, 43] on div "Status No active tasks You are ready to start receiving tasks. Melgien Tuling A…" at bounding box center [112, 295] width 171 height 536
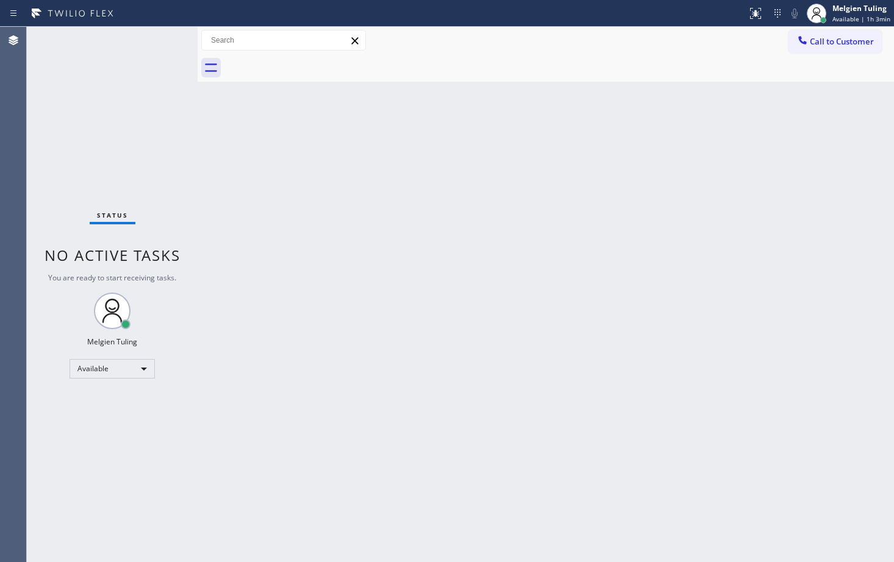
click at [152, 43] on div "Status No active tasks You are ready to start receiving tasks. Melgien Tuling A…" at bounding box center [112, 295] width 171 height 536
click at [157, 40] on div "Status No active tasks You are ready to start receiving tasks. Melgien Tuling A…" at bounding box center [112, 295] width 171 height 536
click at [157, 43] on div "Status No active tasks You are ready to start receiving tasks. Melgien Tuling A…" at bounding box center [112, 295] width 171 height 536
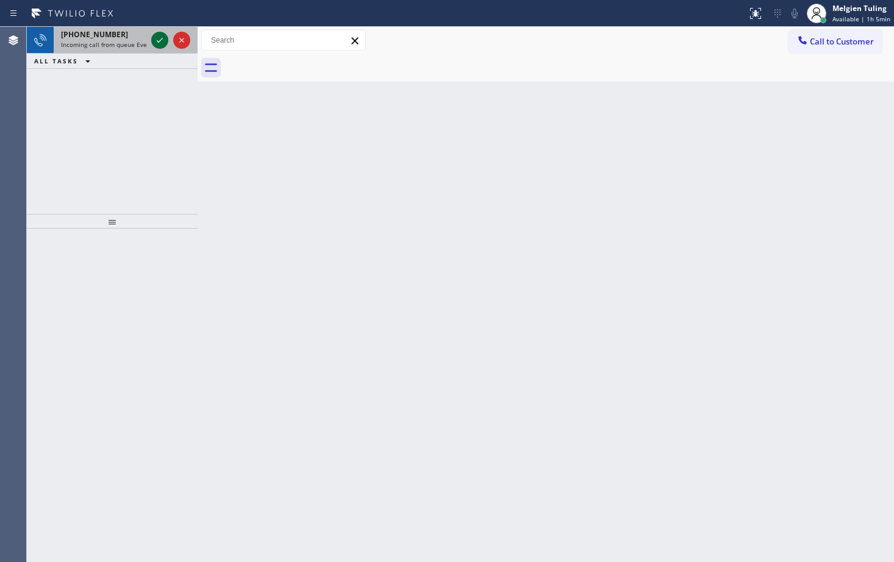
click at [161, 42] on icon at bounding box center [159, 40] width 15 height 15
click at [159, 40] on icon at bounding box center [159, 40] width 15 height 15
click at [160, 43] on icon at bounding box center [159, 40] width 15 height 15
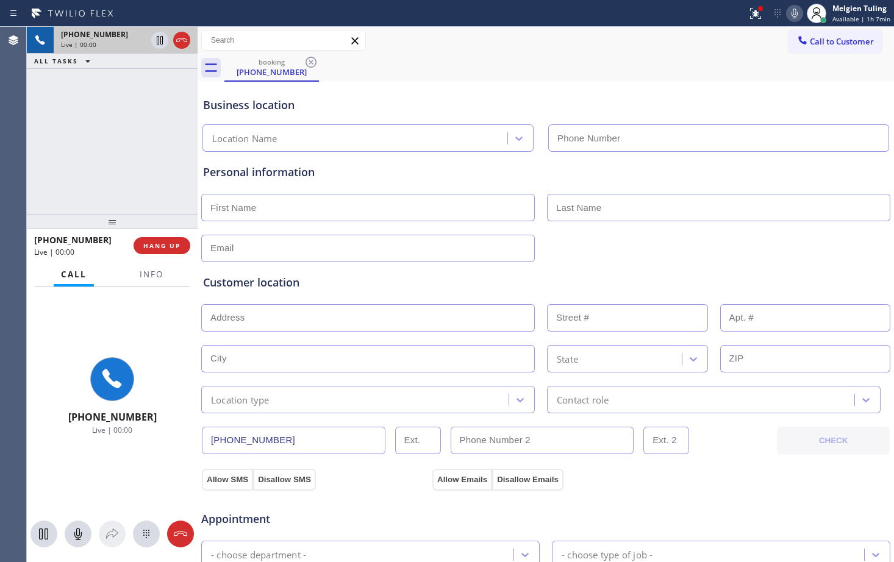
type input "[PHONE_NUMBER]"
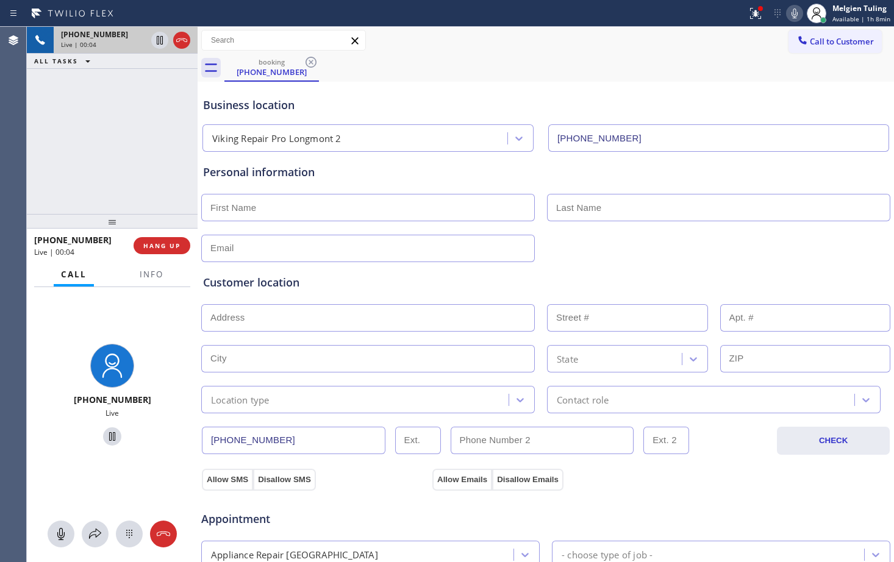
click at [362, 168] on div "Personal information" at bounding box center [546, 172] width 686 height 16
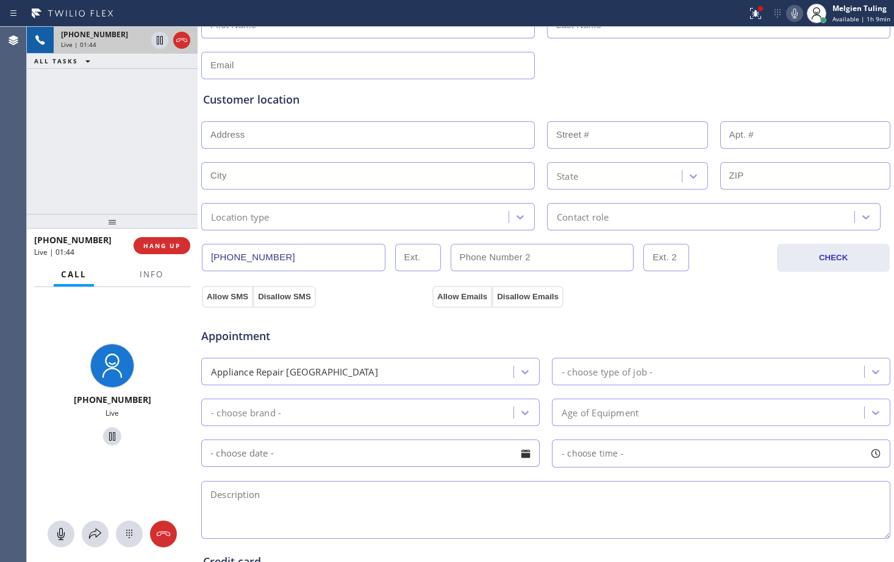
scroll to position [61, 0]
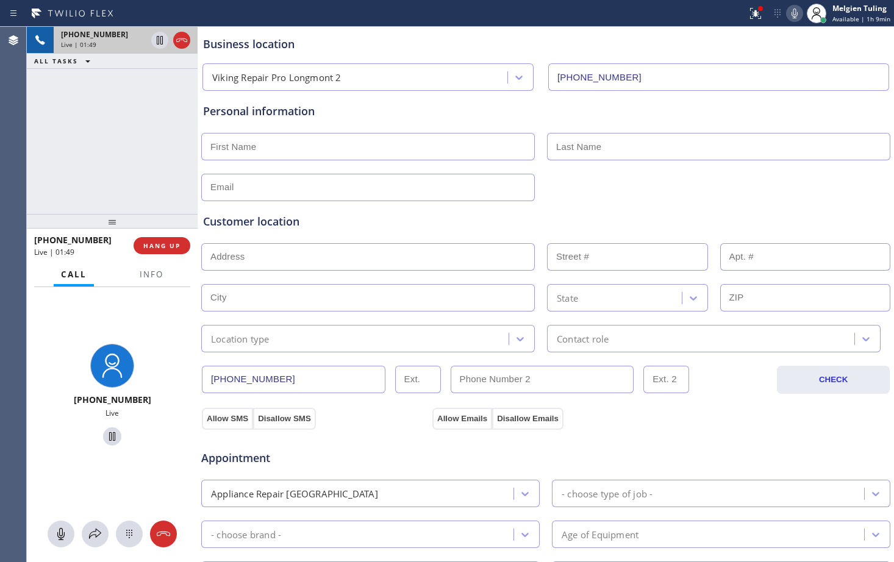
drag, startPoint x: 567, startPoint y: 206, endPoint x: 577, endPoint y: 195, distance: 15.1
click at [567, 206] on div "Customer location >> ADD NEW ADDRESS << + NEW ADDRESS State Location type Conta…" at bounding box center [546, 276] width 690 height 151
click at [796, 13] on icon at bounding box center [795, 14] width 6 height 10
click at [157, 37] on icon at bounding box center [160, 40] width 6 height 9
click at [375, 204] on div "Customer location >> ADD NEW ADDRESS << + NEW ADDRESS State Location type Conta…" at bounding box center [546, 276] width 690 height 151
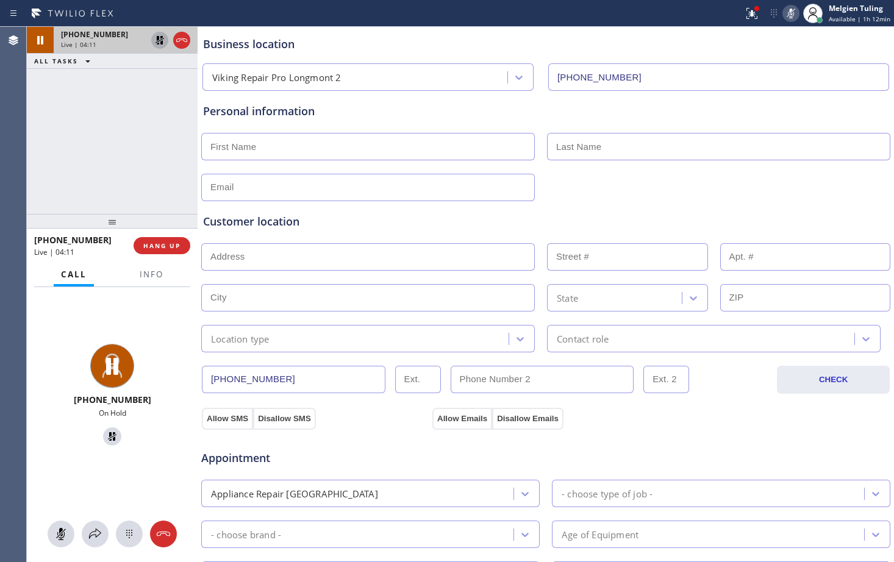
click at [794, 17] on icon at bounding box center [791, 14] width 6 height 10
click at [158, 41] on icon at bounding box center [159, 40] width 15 height 15
drag, startPoint x: 158, startPoint y: 41, endPoint x: 112, endPoint y: 95, distance: 70.5
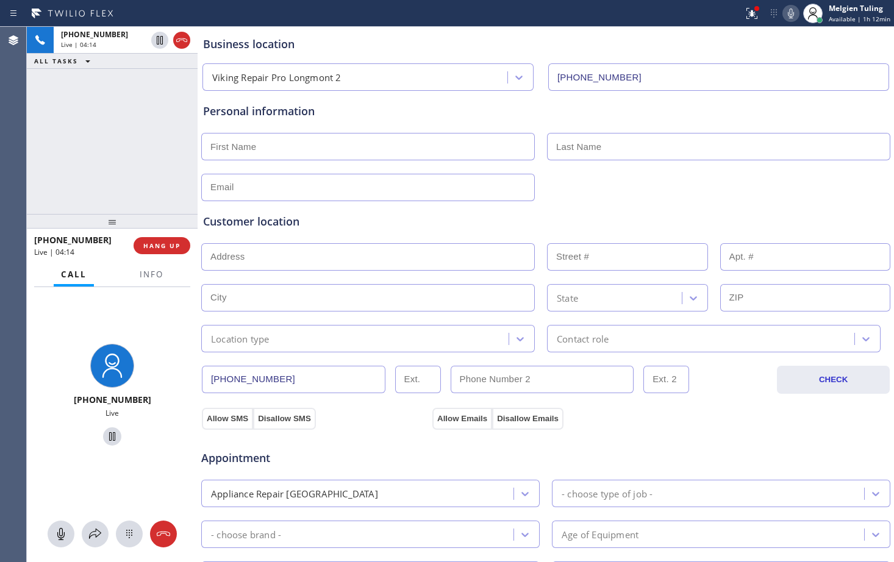
drag, startPoint x: 112, startPoint y: 95, endPoint x: 398, endPoint y: 123, distance: 286.8
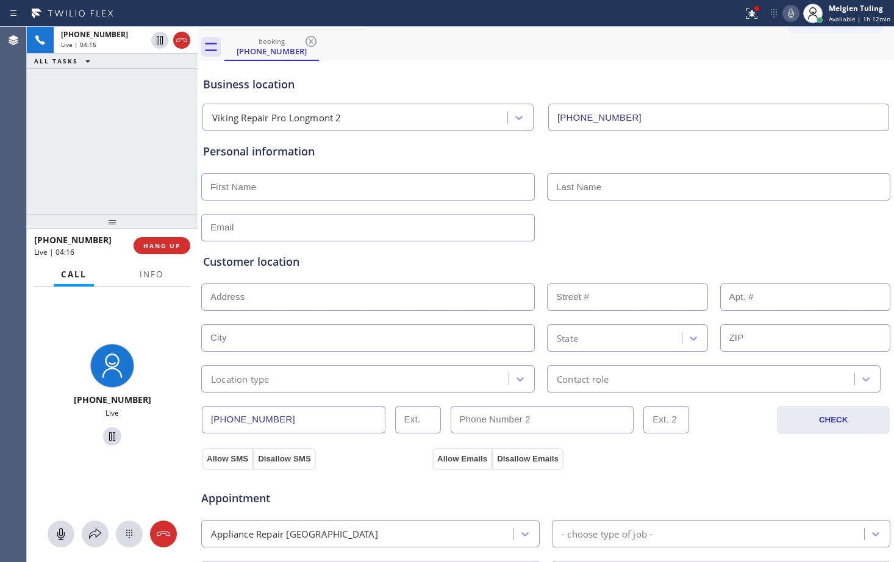
scroll to position [0, 0]
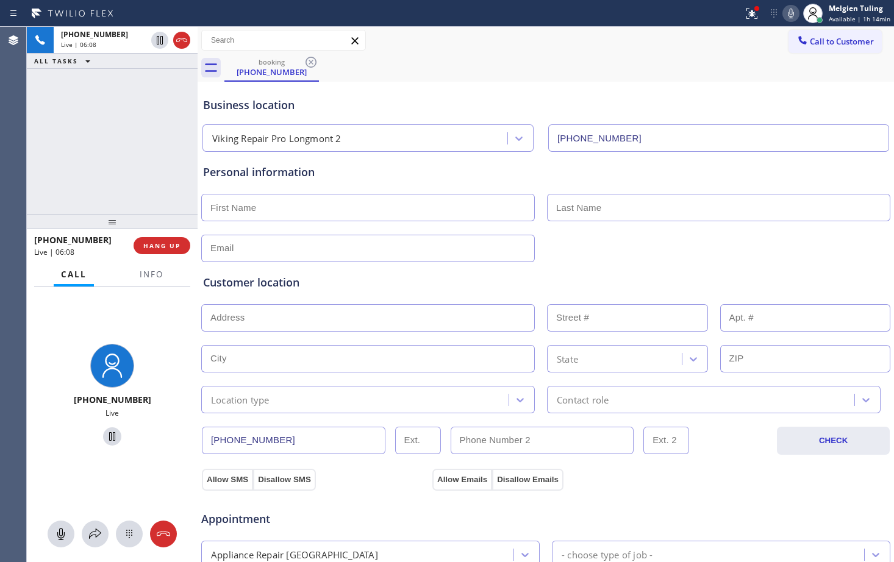
click at [682, 48] on div "Call to Customer Outbound call Location Search location Your caller id phone nu…" at bounding box center [546, 40] width 697 height 21
drag, startPoint x: 682, startPoint y: 48, endPoint x: 792, endPoint y: 13, distance: 115.7
click at [792, 13] on icon at bounding box center [791, 13] width 15 height 15
click at [648, 76] on div "booking [PHONE_NUMBER]" at bounding box center [559, 67] width 670 height 27
drag, startPoint x: 648, startPoint y: 76, endPoint x: 792, endPoint y: 13, distance: 156.3
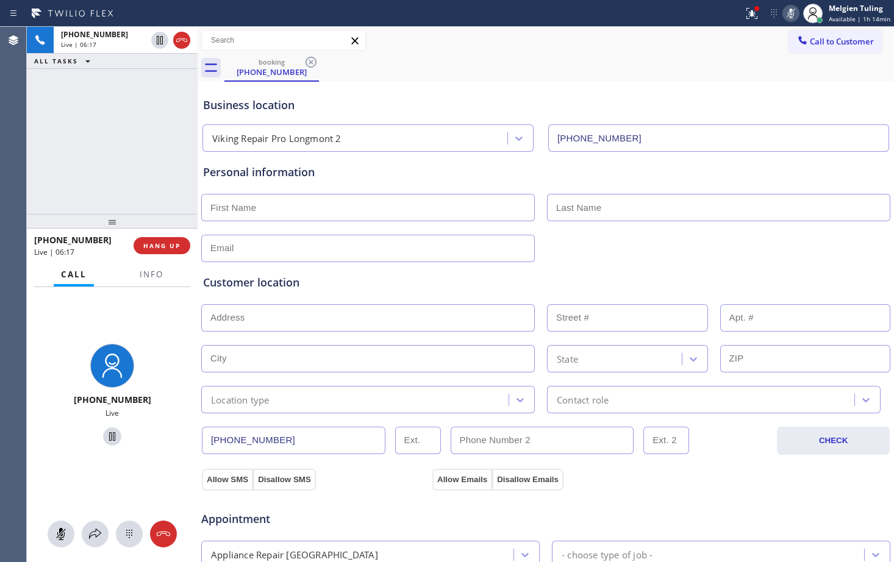
click at [792, 13] on icon at bounding box center [791, 13] width 15 height 15
drag, startPoint x: 792, startPoint y: 13, endPoint x: 608, endPoint y: 59, distance: 189.7
click at [608, 59] on div "booking [PHONE_NUMBER]" at bounding box center [559, 67] width 670 height 27
click at [386, 213] on input "text" at bounding box center [368, 207] width 334 height 27
drag, startPoint x: 386, startPoint y: 213, endPoint x: 298, endPoint y: 205, distance: 88.2
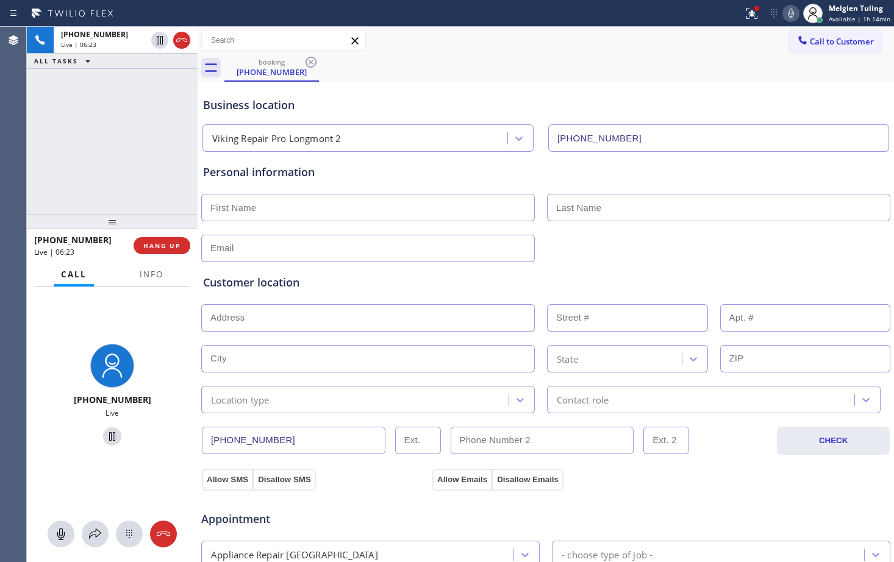
drag, startPoint x: 298, startPoint y: 205, endPoint x: 244, endPoint y: 207, distance: 54.3
click at [244, 207] on input "text" at bounding box center [368, 207] width 334 height 27
click at [755, 10] on icon at bounding box center [751, 12] width 7 height 4
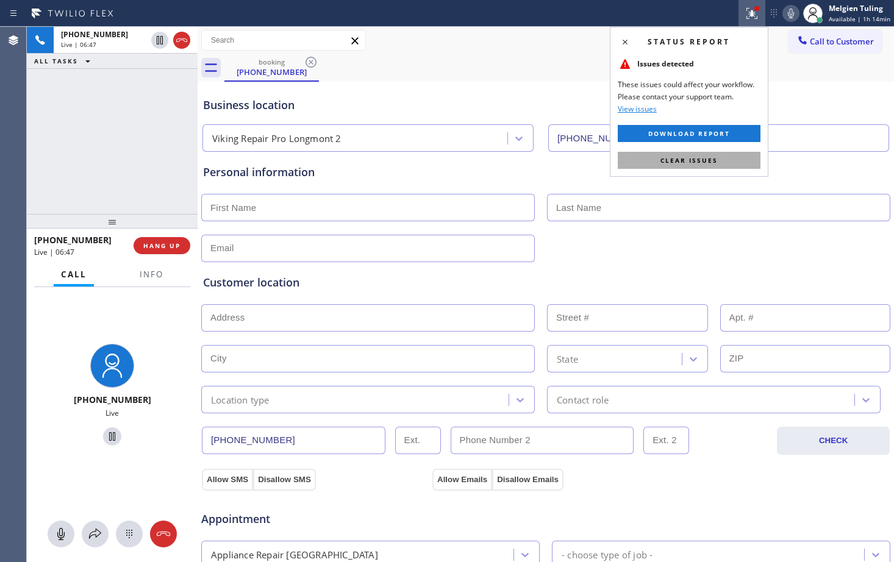
drag, startPoint x: 681, startPoint y: 159, endPoint x: 646, endPoint y: 156, distance: 35.5
click at [646, 156] on button "Clear issues" at bounding box center [689, 160] width 143 height 17
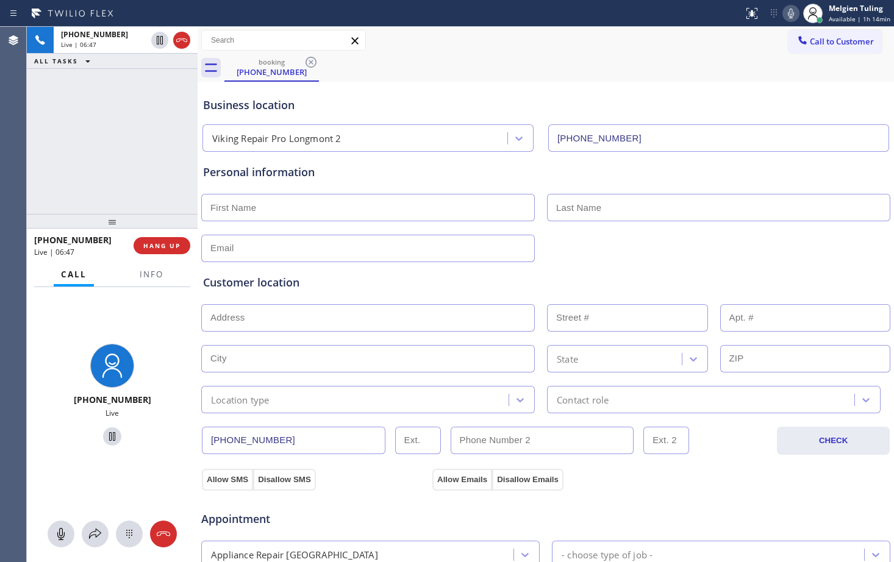
click at [584, 93] on div "Business location Viking Repair Pro Longmont [PHONE_NUMBER]" at bounding box center [546, 118] width 690 height 67
click at [279, 328] on input "text" at bounding box center [368, 317] width 334 height 27
click at [141, 328] on div "[PHONE_NUMBER] Live" at bounding box center [112, 396] width 171 height 219
click at [163, 41] on icon at bounding box center [160, 40] width 6 height 9
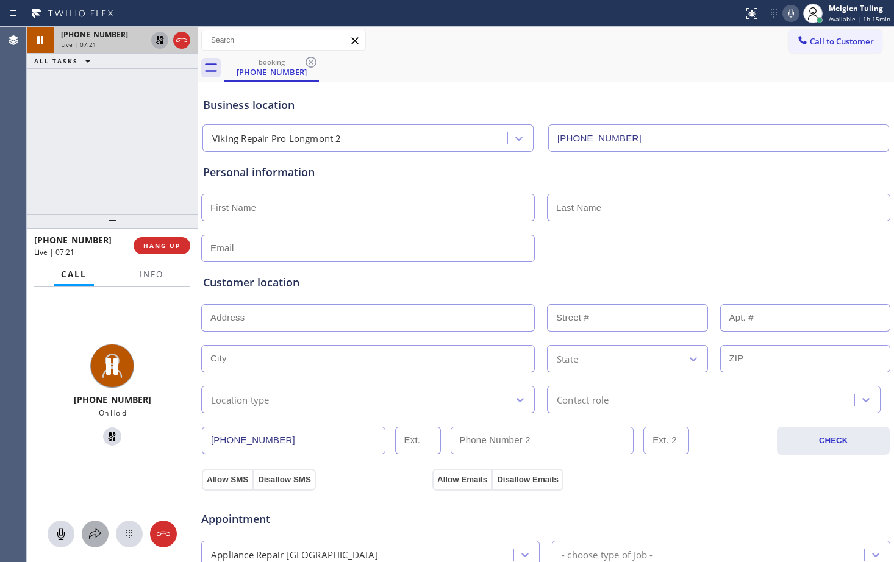
click at [93, 534] on icon at bounding box center [95, 534] width 15 height 15
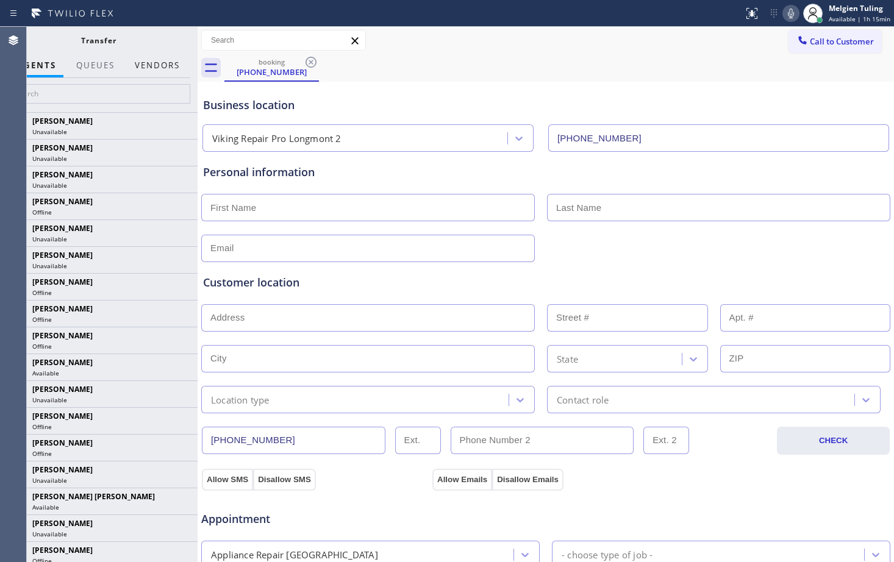
click at [149, 65] on button "Vendors" at bounding box center [157, 66] width 60 height 24
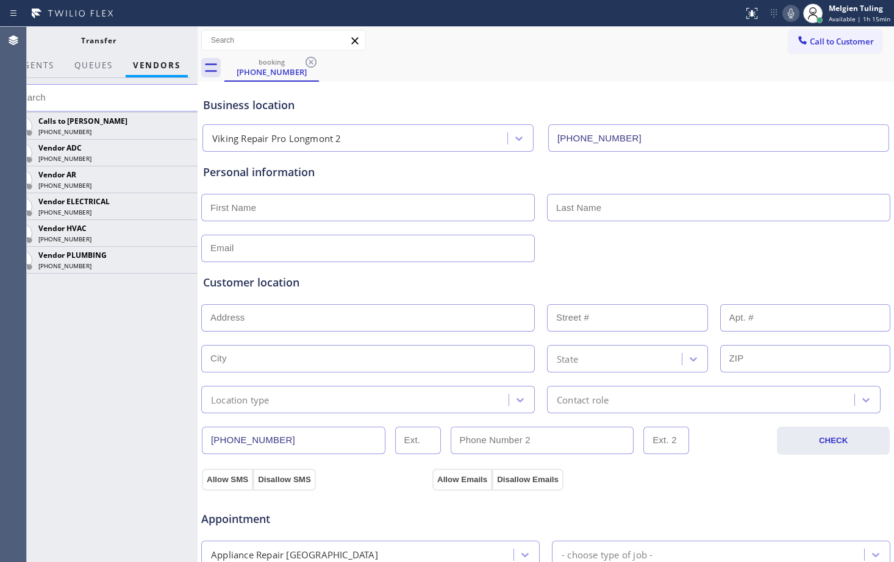
click at [798, 9] on icon at bounding box center [791, 13] width 15 height 15
click at [184, 178] on icon at bounding box center [181, 179] width 15 height 15
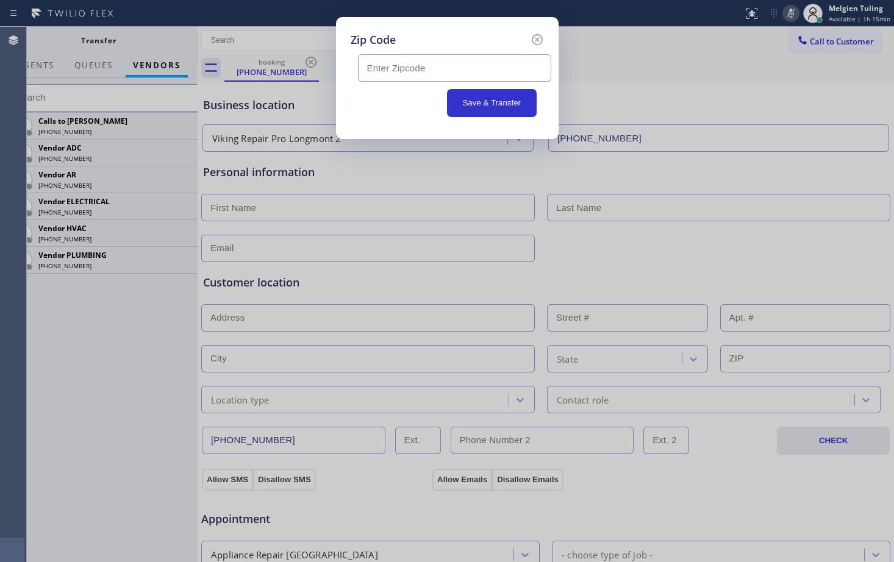
click at [434, 70] on input "text" at bounding box center [454, 67] width 193 height 27
click at [384, 66] on input "text" at bounding box center [454, 67] width 193 height 27
paste input "80504"
type input "80504"
click at [532, 40] on icon at bounding box center [536, 39] width 11 height 11
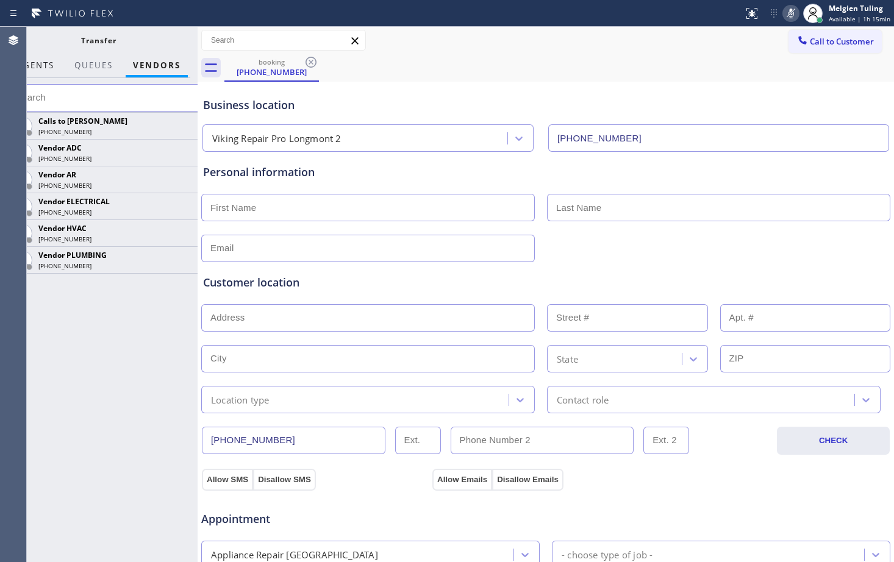
click at [41, 68] on span "AGENTS" at bounding box center [35, 65] width 37 height 11
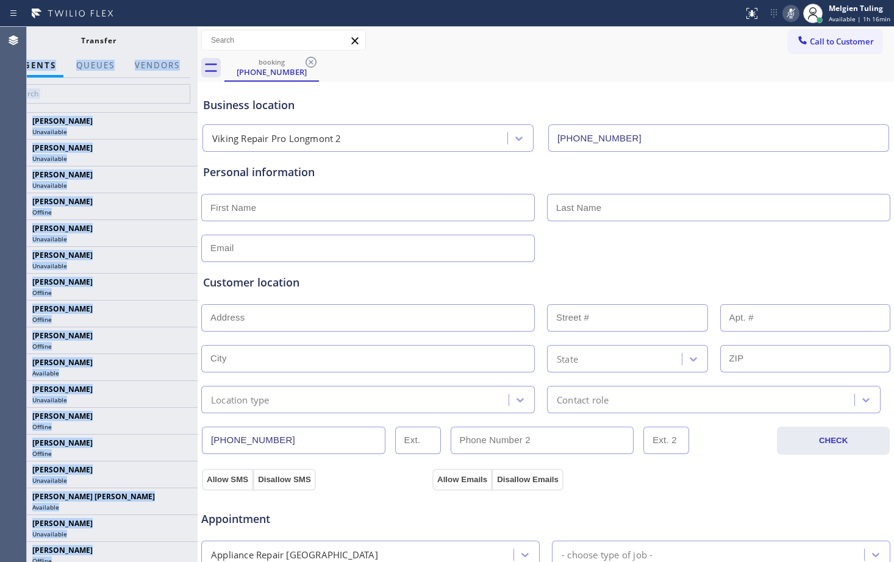
drag, startPoint x: 135, startPoint y: 33, endPoint x: 221, endPoint y: 43, distance: 86.6
click at [221, 43] on div "[PHONE_NUMBER] Live | 08:04 ALL TASKS ALL TASKS ACTIVE TASKS TASKS IN WRAP UP […" at bounding box center [460, 295] width 867 height 536
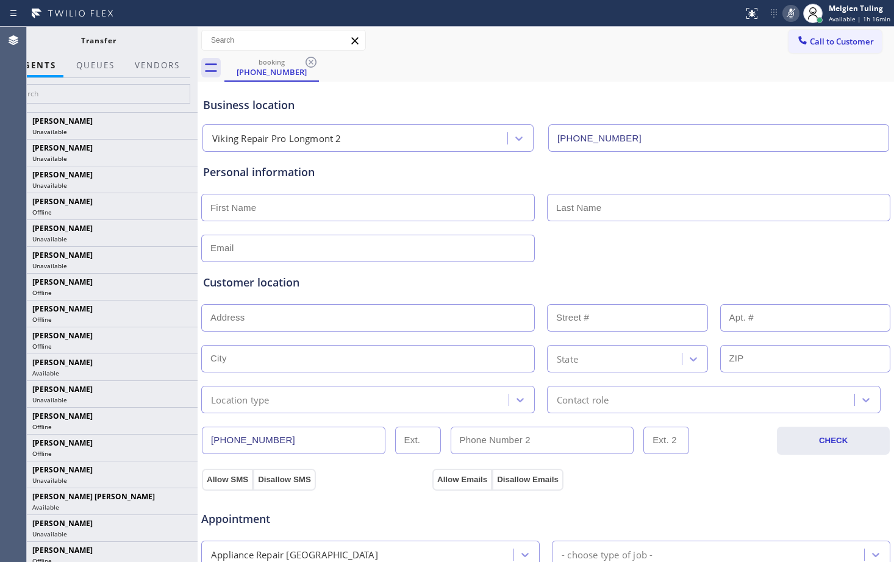
click at [50, 39] on div "Transfer" at bounding box center [98, 40] width 149 height 10
drag, startPoint x: 198, startPoint y: 73, endPoint x: 279, endPoint y: 80, distance: 82.0
click at [198, 80] on div at bounding box center [198, 295] width 0 height 536
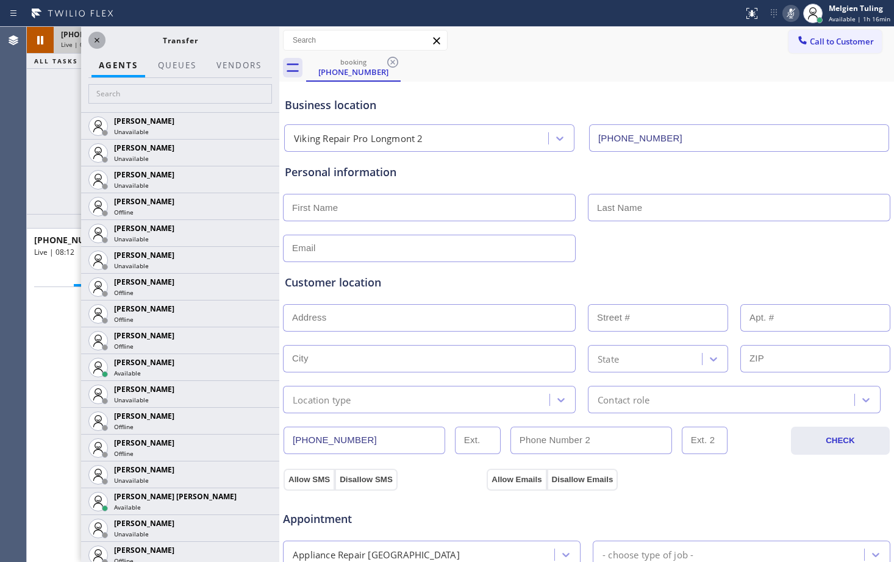
click at [96, 45] on icon at bounding box center [97, 40] width 15 height 15
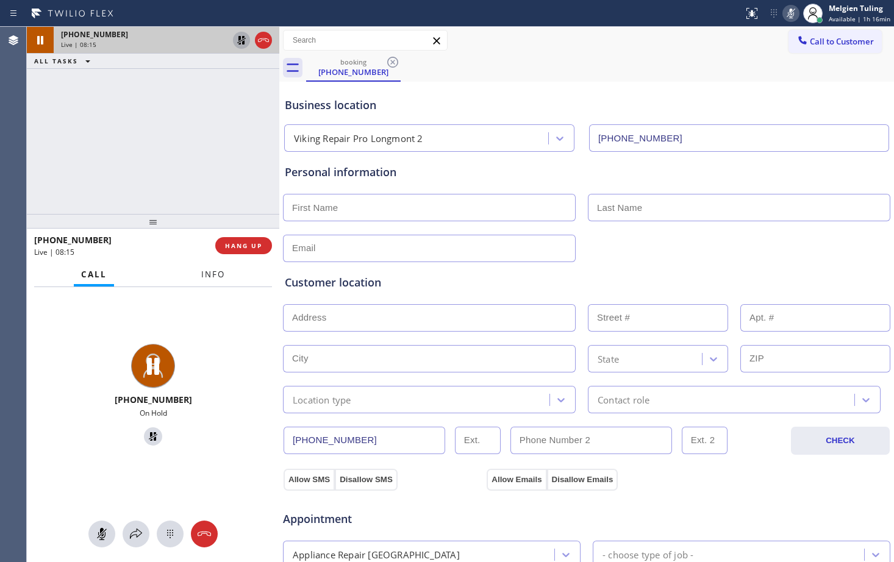
click at [202, 274] on span "Info" at bounding box center [213, 274] width 24 height 11
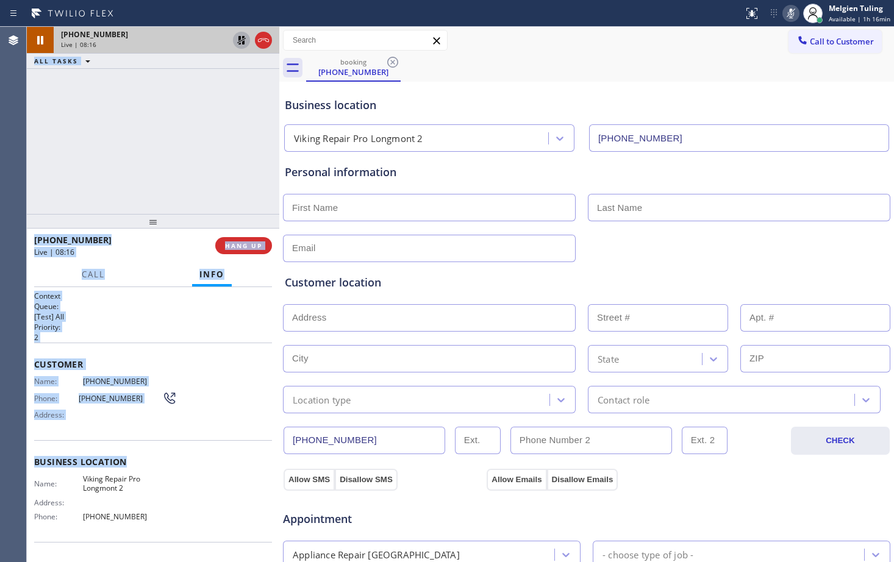
drag, startPoint x: 26, startPoint y: 362, endPoint x: 179, endPoint y: 456, distance: 178.8
click at [179, 456] on div "Agent Desktop Classify the call LOCATION NAME Synergy Home Services [GEOGRAPHIC…" at bounding box center [447, 295] width 894 height 536
drag, startPoint x: 179, startPoint y: 454, endPoint x: 126, endPoint y: 426, distance: 59.5
click at [179, 453] on div "Business location Name: Viking Repair Pro Longmont 2 Address: Phone: [PHONE_NUM…" at bounding box center [153, 491] width 238 height 102
click at [37, 370] on div "Customer Name: [PHONE_NUMBER] Phone: [PHONE_NUMBER] Address:" at bounding box center [153, 392] width 238 height 98
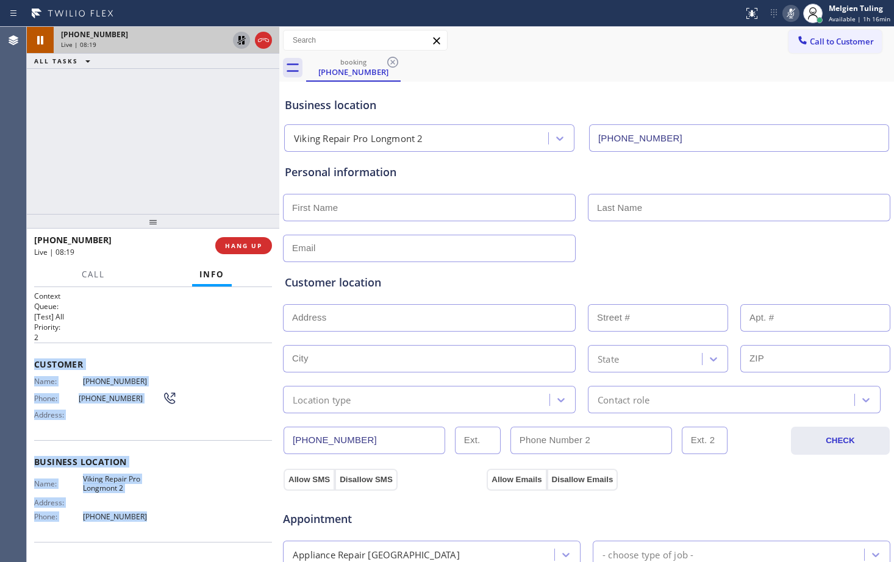
drag, startPoint x: 34, startPoint y: 362, endPoint x: 158, endPoint y: 512, distance: 194.5
click at [158, 512] on div "Context Queue: [Test] All Priority: 2 Customer Name: [PHONE_NUMBER] Phone: [PHO…" at bounding box center [153, 462] width 238 height 343
copy div "Customer Name: [PHONE_NUMBER] Phone: [PHONE_NUMBER] Address: Business location …"
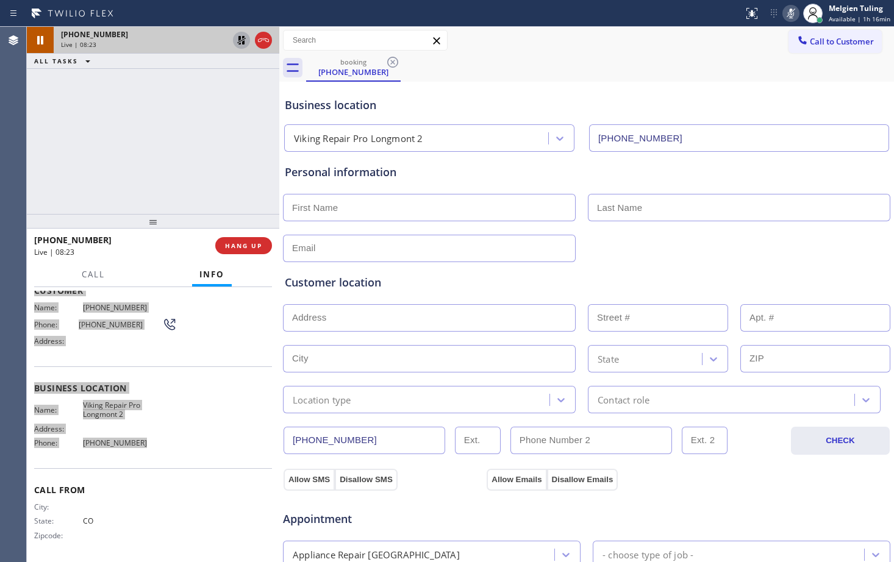
scroll to position [76, 0]
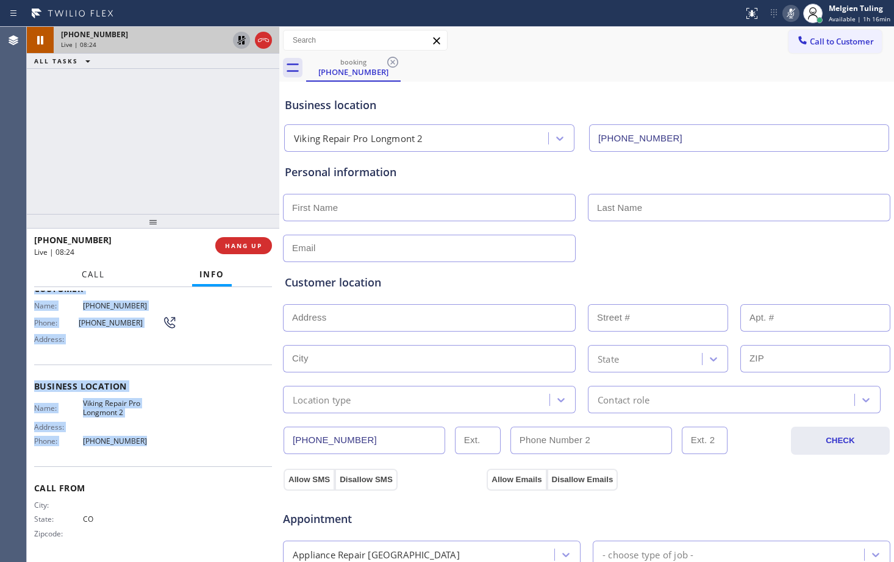
drag, startPoint x: 95, startPoint y: 275, endPoint x: 124, endPoint y: 253, distance: 36.6
click at [95, 275] on span "Call" at bounding box center [93, 274] width 23 height 11
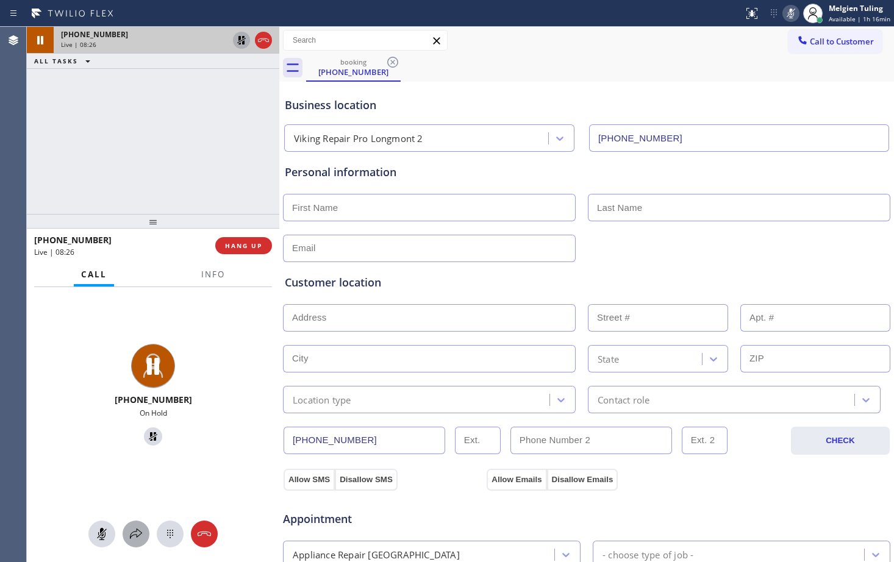
click at [134, 533] on icon at bounding box center [136, 534] width 15 height 15
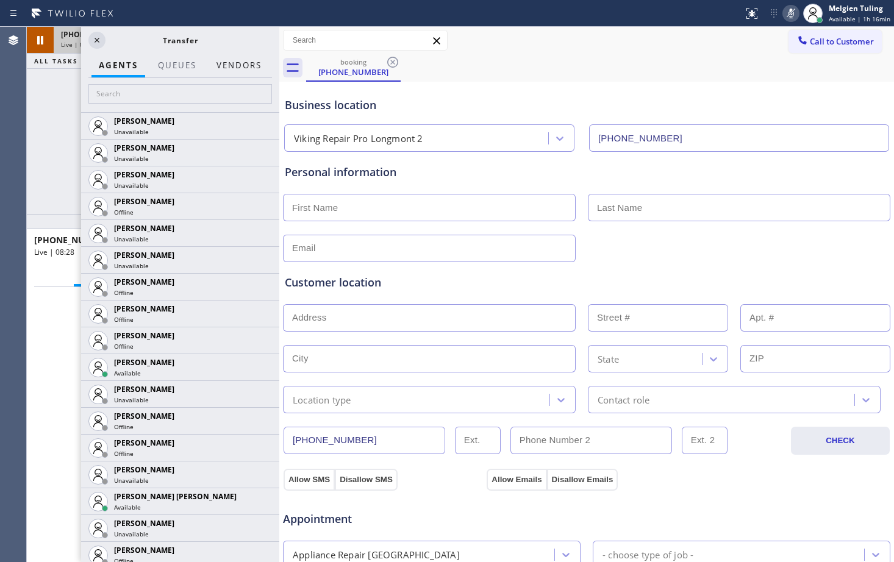
click at [230, 63] on button "Vendors" at bounding box center [239, 66] width 60 height 24
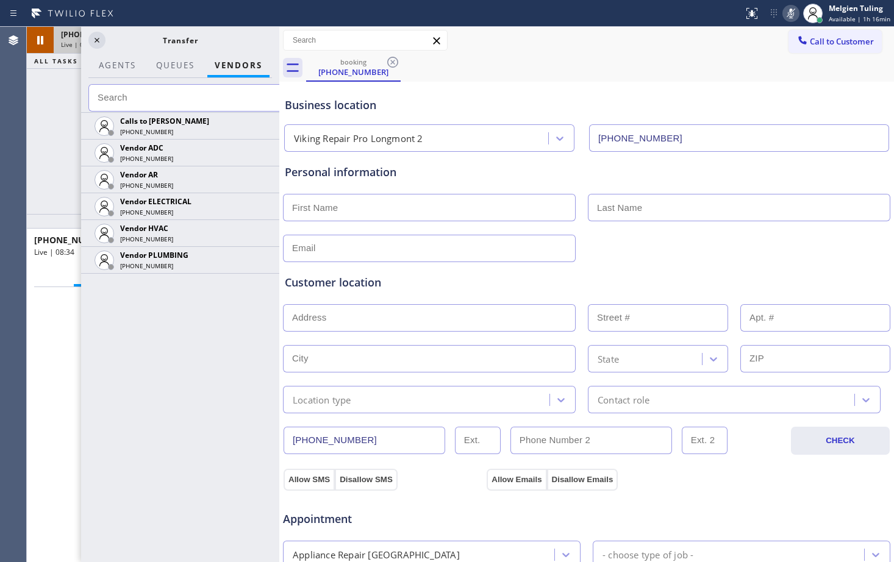
click at [52, 149] on div "[PHONE_NUMBER] Live | 08:34 ALL TASKS ALL TASKS ACTIVE TASKS TASKS IN WRAP UP" at bounding box center [153, 120] width 253 height 187
click at [93, 43] on icon at bounding box center [97, 40] width 15 height 15
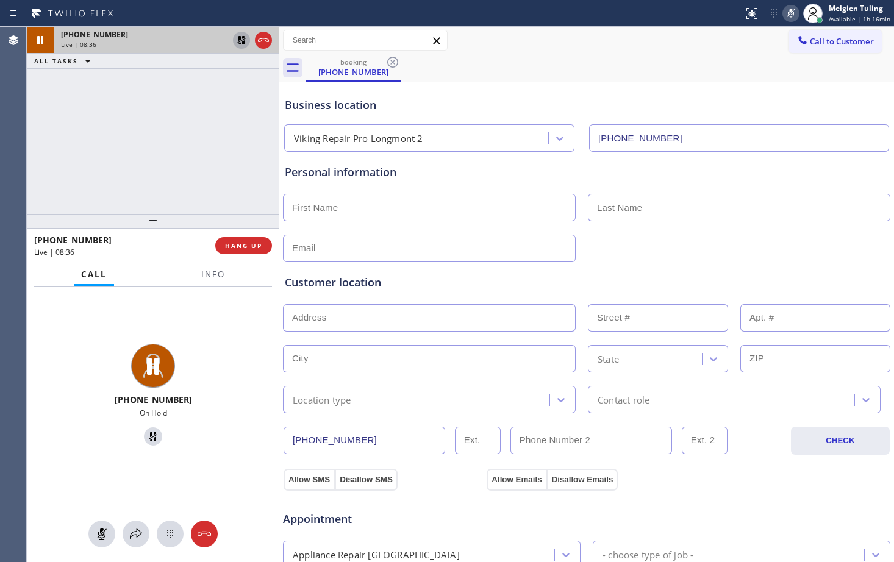
click at [120, 160] on div "[PHONE_NUMBER] Live | 08:36 ALL TASKS ALL TASKS ACTIVE TASKS TASKS IN WRAP UP" at bounding box center [153, 120] width 253 height 187
click at [242, 42] on icon at bounding box center [241, 40] width 15 height 15
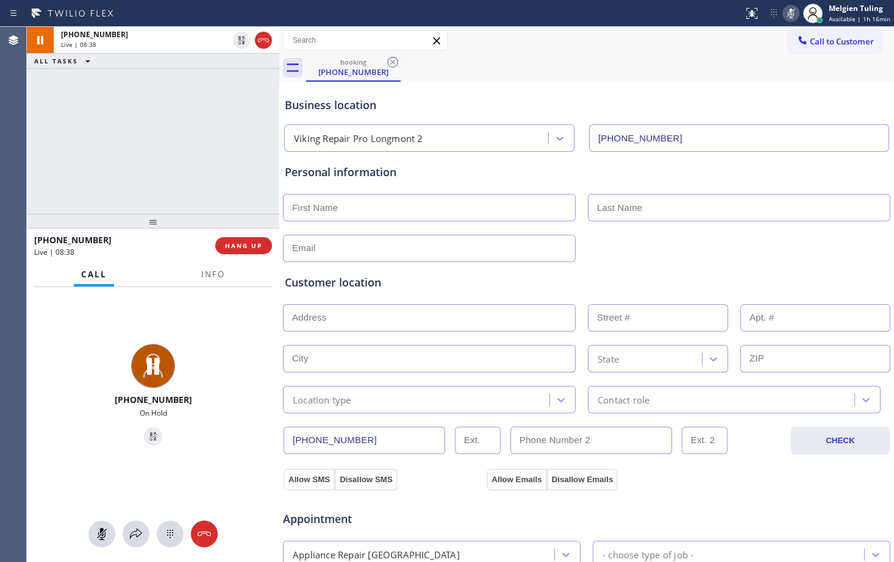
click at [795, 11] on rect at bounding box center [791, 12] width 9 height 9
click at [665, 235] on div at bounding box center [587, 247] width 610 height 30
click at [793, 13] on icon at bounding box center [791, 14] width 6 height 10
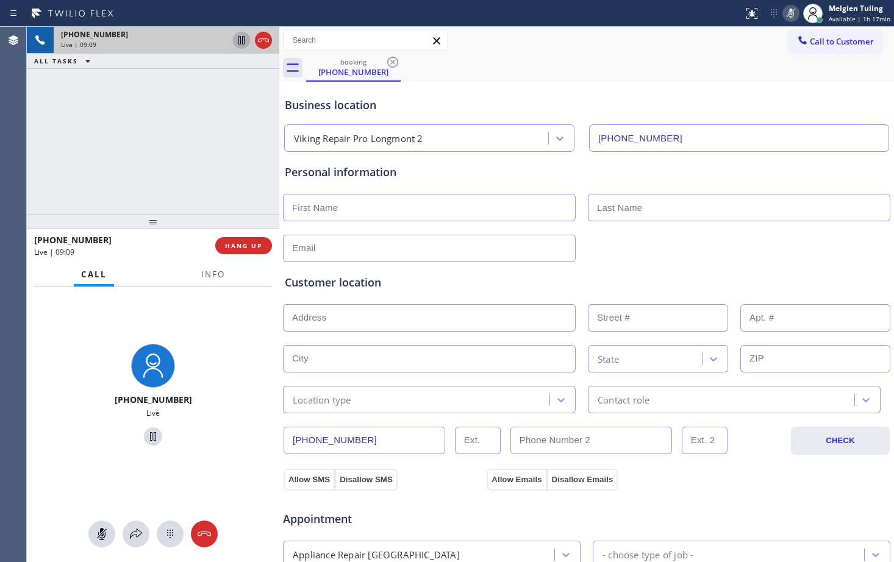
click at [241, 38] on icon at bounding box center [241, 40] width 6 height 9
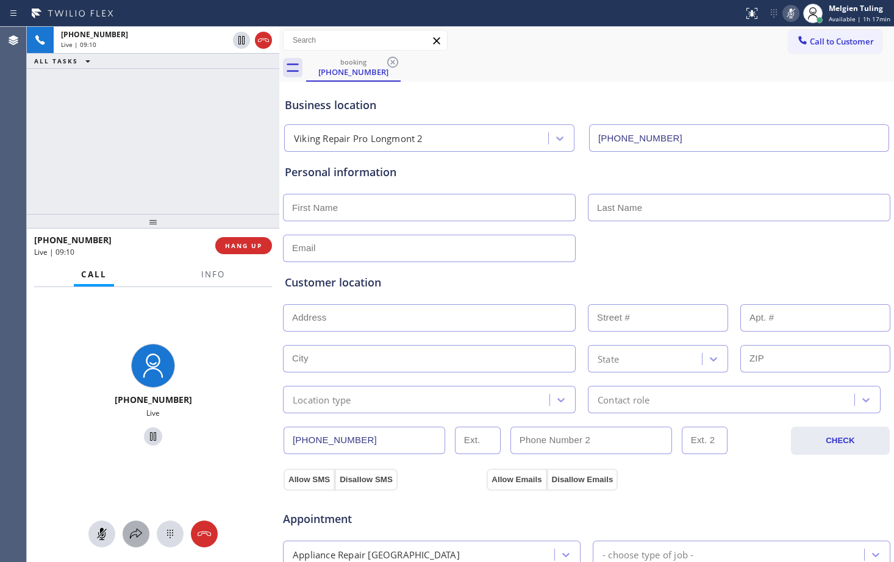
click at [132, 532] on icon at bounding box center [136, 534] width 15 height 15
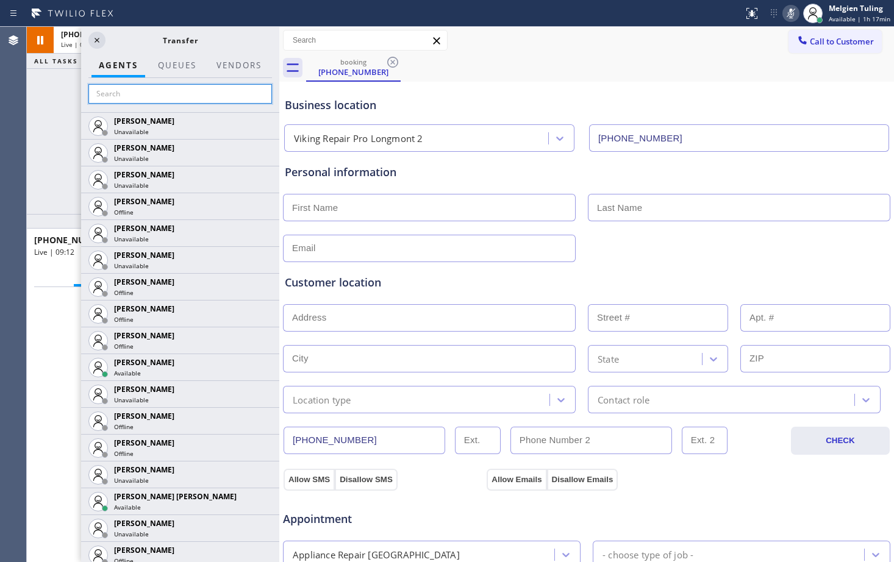
click at [184, 91] on input "text" at bounding box center [180, 94] width 184 height 20
click at [237, 65] on button "Vendors" at bounding box center [239, 66] width 60 height 24
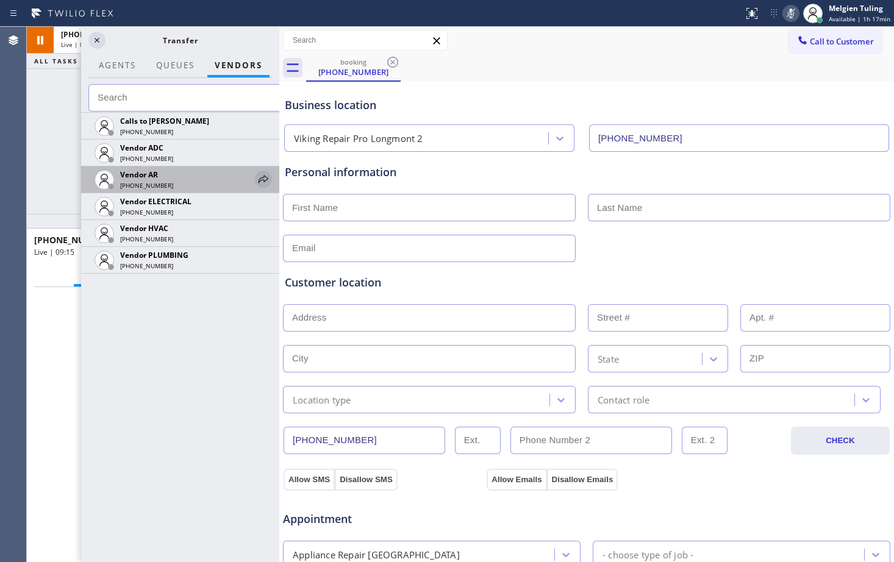
click at [262, 178] on icon at bounding box center [263, 179] width 15 height 15
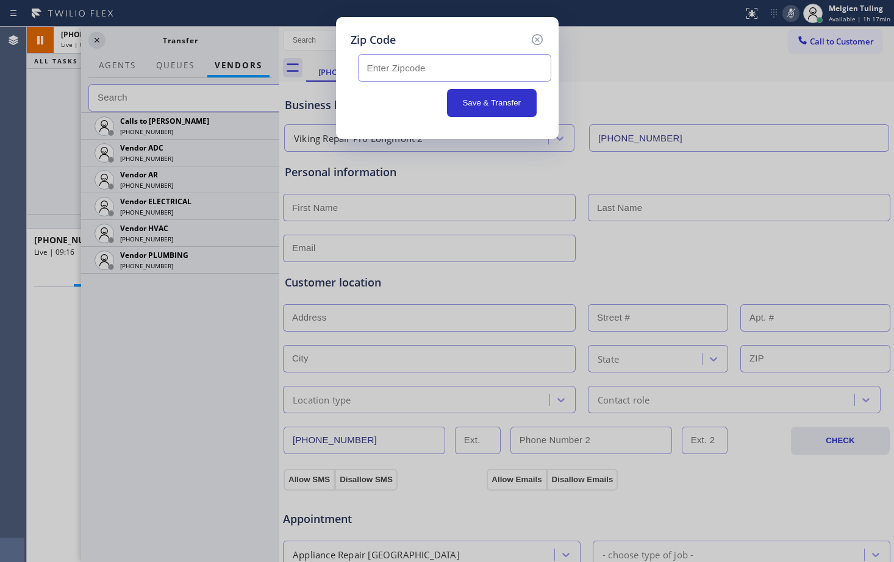
click at [377, 73] on input "text" at bounding box center [454, 67] width 193 height 27
paste input "Customer Name: [PHONE_NUMBER] Phone: [PHONE_NUMBER] Address: Business location …"
type input "C"
click at [408, 65] on input "text" at bounding box center [454, 67] width 193 height 27
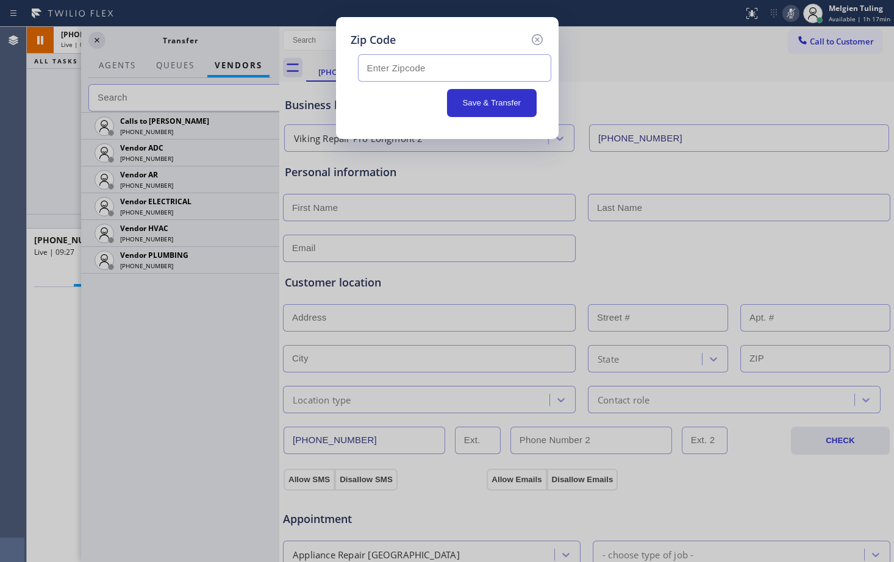
paste input "80504"
click at [486, 107] on button "Save & Transfer" at bounding box center [492, 103] width 90 height 28
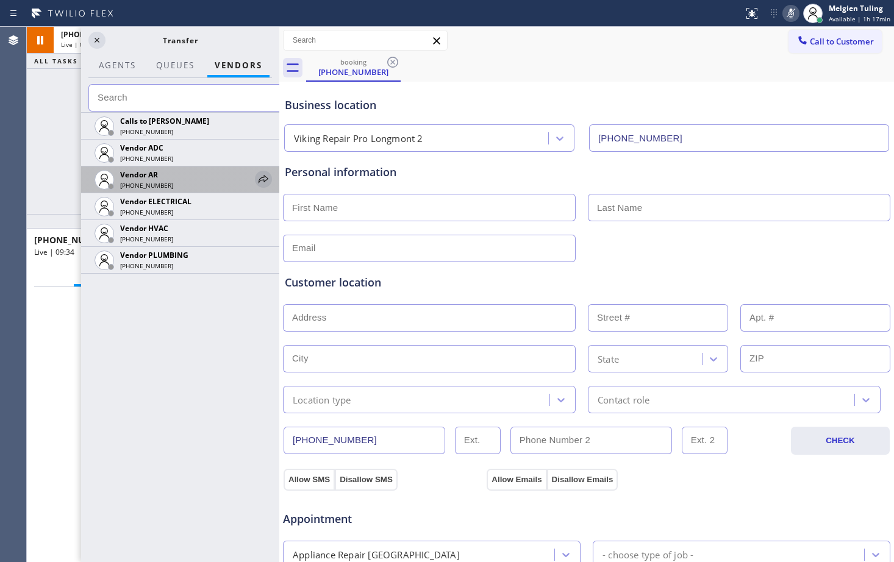
click at [264, 179] on icon at bounding box center [263, 179] width 15 height 15
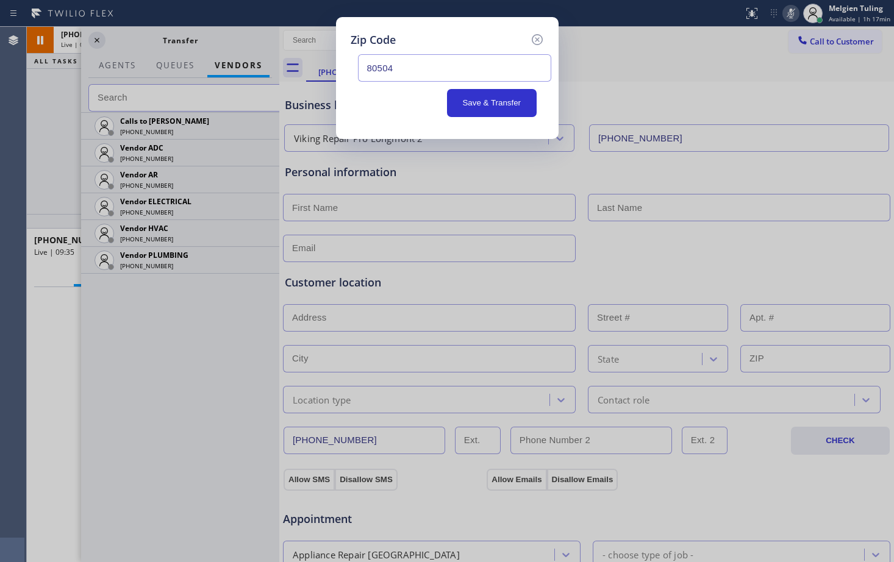
drag, startPoint x: 264, startPoint y: 179, endPoint x: 440, endPoint y: 64, distance: 210.3
click at [440, 64] on input "80504" at bounding box center [454, 67] width 193 height 27
type input "80504"
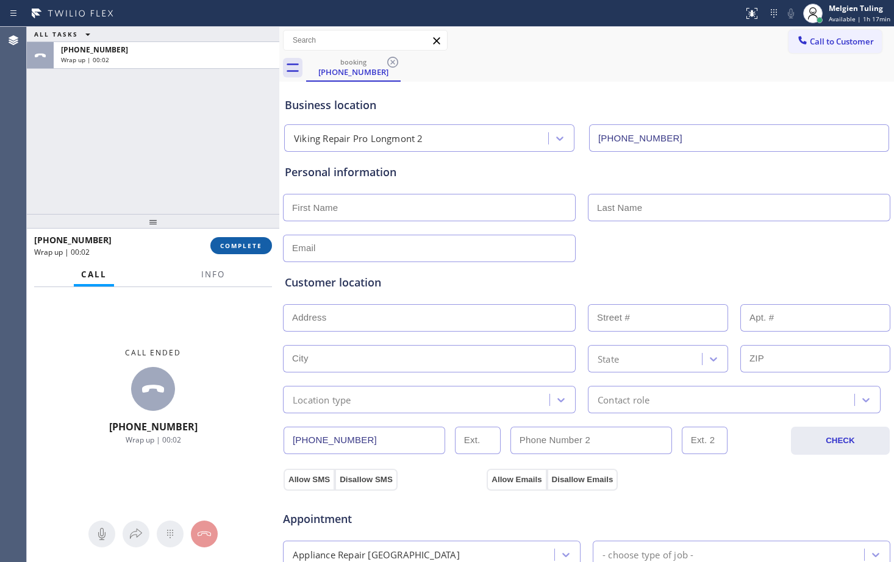
click at [229, 247] on span "COMPLETE" at bounding box center [241, 246] width 42 height 9
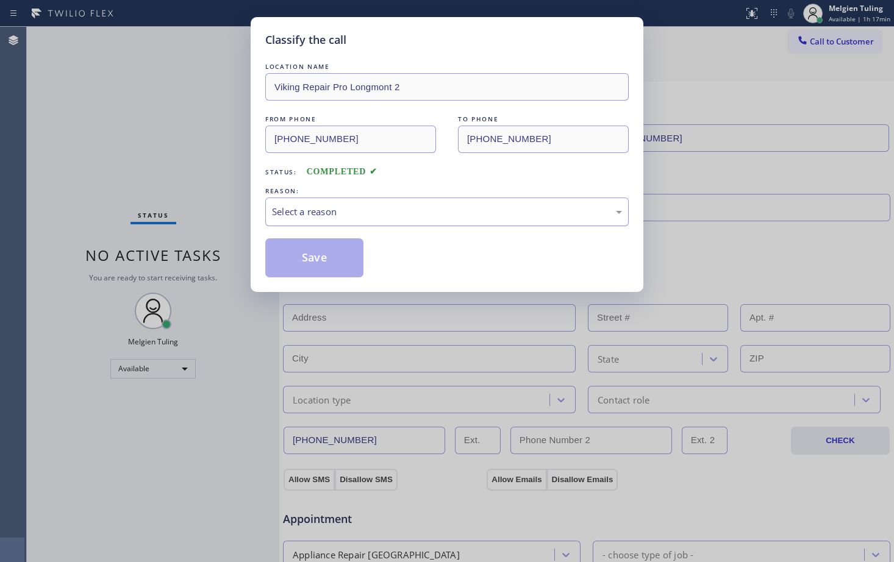
click at [314, 210] on div "Select a reason" at bounding box center [447, 212] width 350 height 14
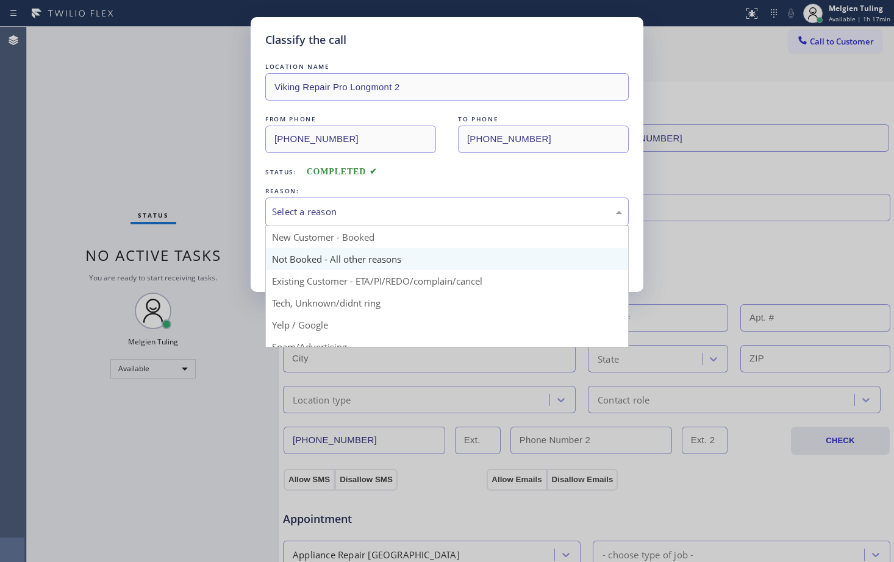
click at [300, 259] on button "Save" at bounding box center [314, 257] width 98 height 39
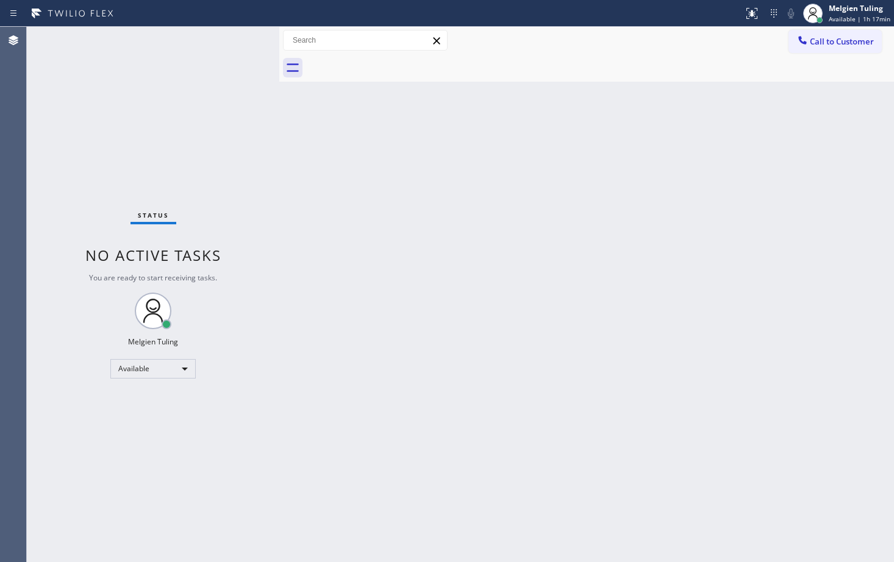
drag, startPoint x: 300, startPoint y: 259, endPoint x: 151, endPoint y: 45, distance: 261.6
click at [203, 104] on div "Status No active tasks You are ready to start receiving tasks. Melgien Tuling A…" at bounding box center [153, 295] width 253 height 536
drag, startPoint x: 809, startPoint y: 206, endPoint x: 839, endPoint y: 226, distance: 36.0
click at [839, 223] on div "Back to Dashboard Change Sender ID Customers Technicians Select a contact Outbo…" at bounding box center [586, 295] width 615 height 536
click at [306, 204] on div "Back to Dashboard Change Sender ID Customers Technicians Select a contact Outbo…" at bounding box center [586, 295] width 615 height 536
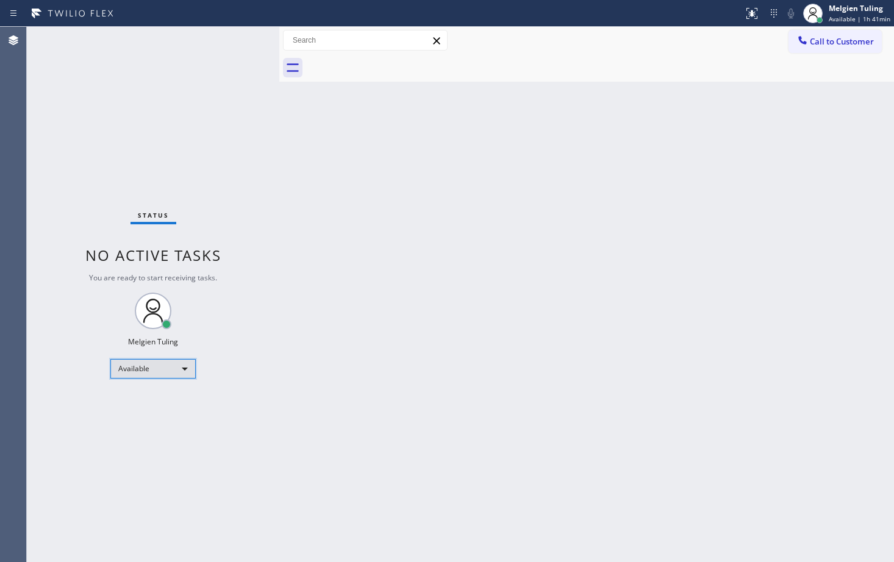
click at [185, 372] on div "Available" at bounding box center [152, 369] width 85 height 20
click at [163, 417] on li "Unavailable" at bounding box center [152, 416] width 83 height 15
